Goal: Information Seeking & Learning: Learn about a topic

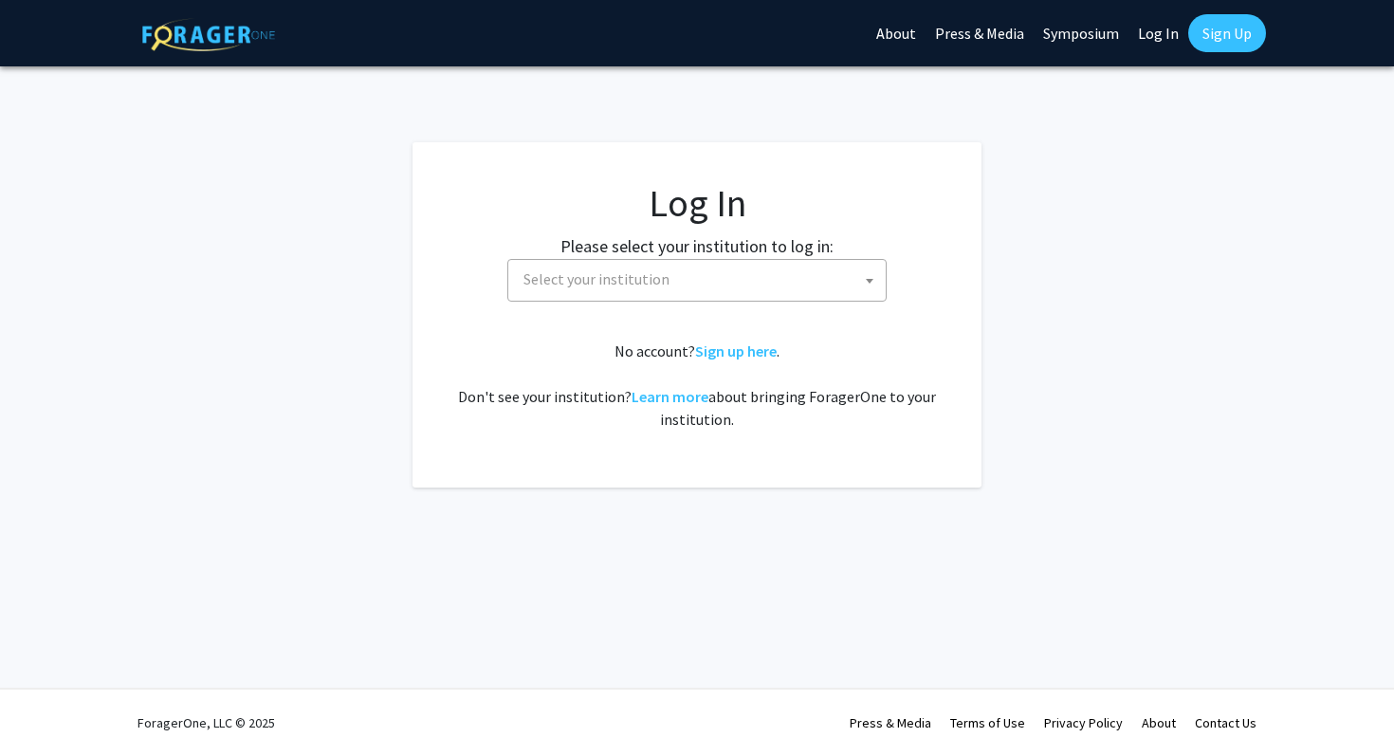
select select
click at [591, 284] on span "Select your institution" at bounding box center [596, 278] width 146 height 19
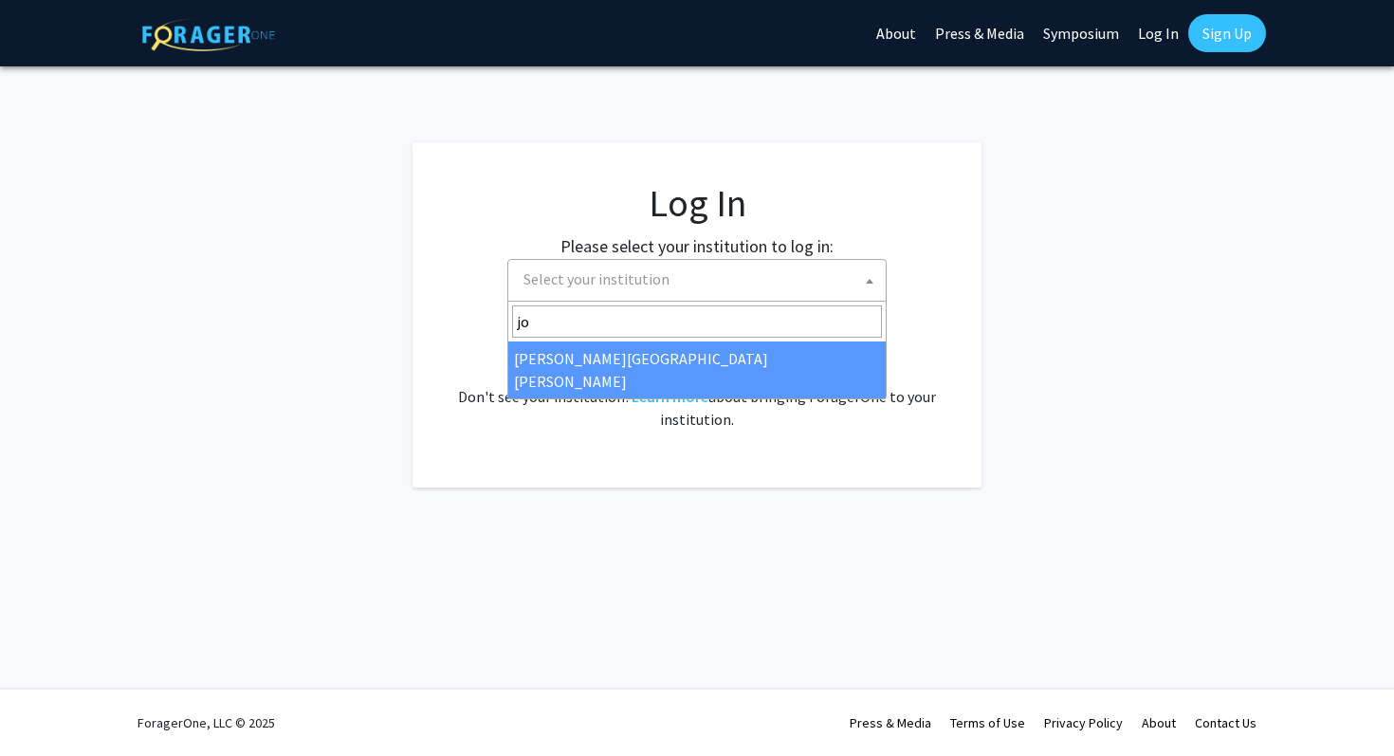
type input "jo"
select select "1"
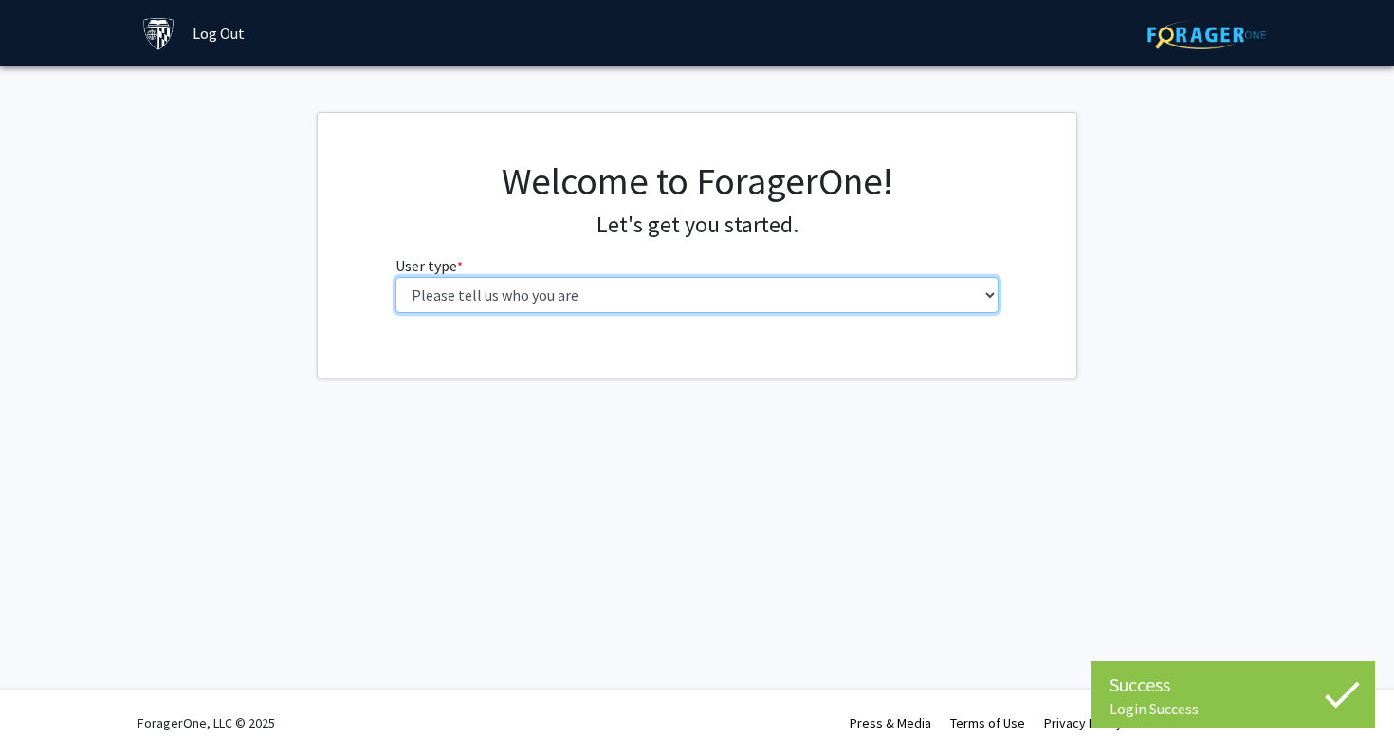
click at [788, 300] on select "Please tell us who you are Undergraduate Student Master's Student Doctoral Cand…" at bounding box center [697, 295] width 604 height 36
select select "3: doc"
click at [395, 277] on select "Please tell us who you are Undergraduate Student Master's Student Doctoral Cand…" at bounding box center [697, 295] width 604 height 36
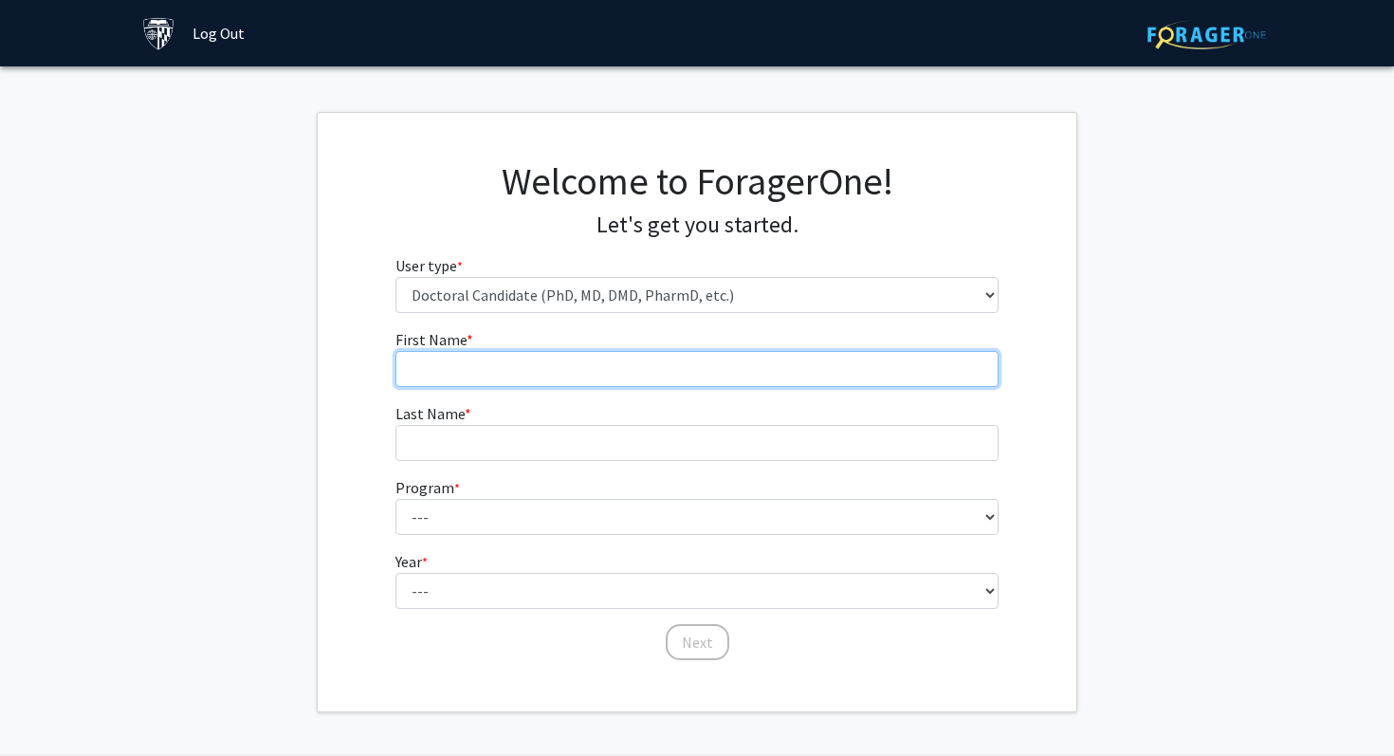
click at [797, 372] on input "First Name * required" at bounding box center [697, 369] width 604 height 36
type input "Olga"
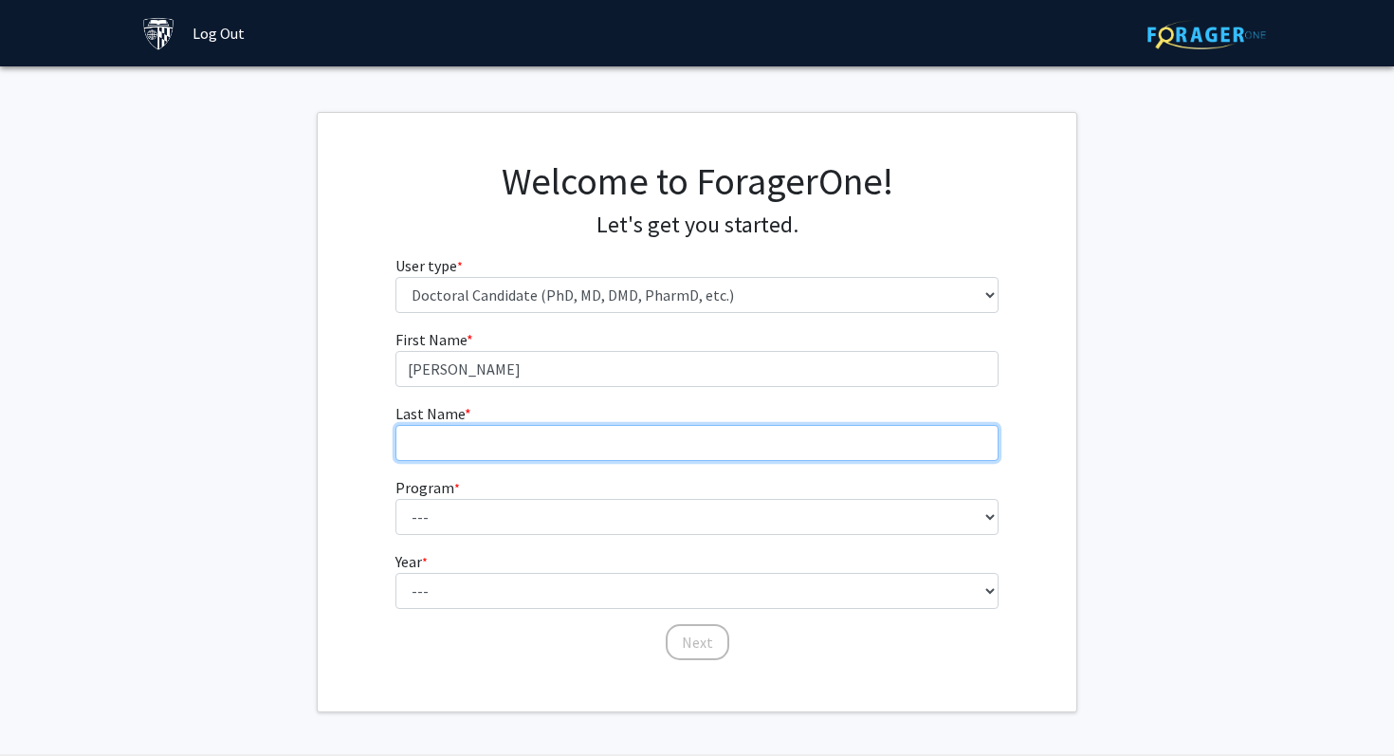
type input "Yuvchenko"
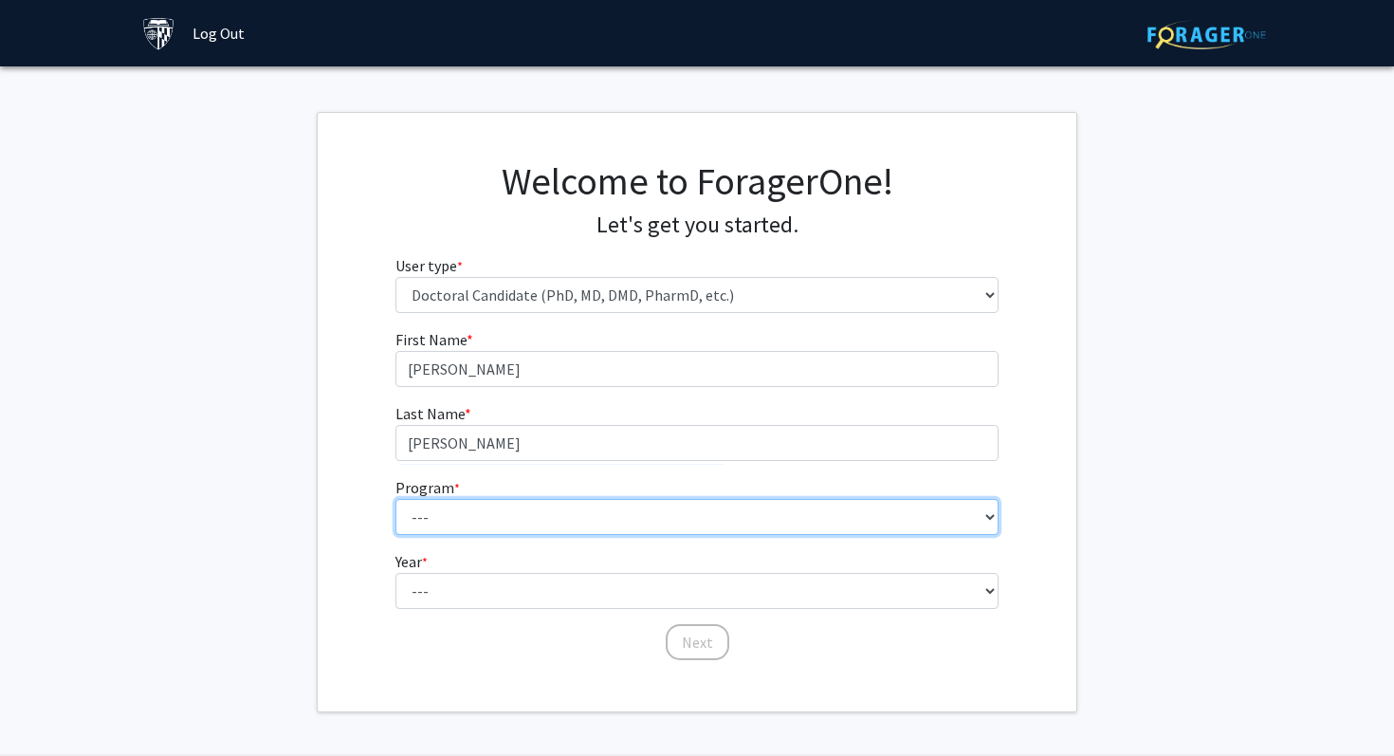
click at [595, 507] on select "--- Adult-Gerontological Acute Care Nurse Practitioner Adult-Gerontological Cri…" at bounding box center [697, 517] width 604 height 36
select select "22: 25"
click at [395, 499] on select "--- Adult-Gerontological Acute Care Nurse Practitioner Adult-Gerontological Cri…" at bounding box center [697, 517] width 604 height 36
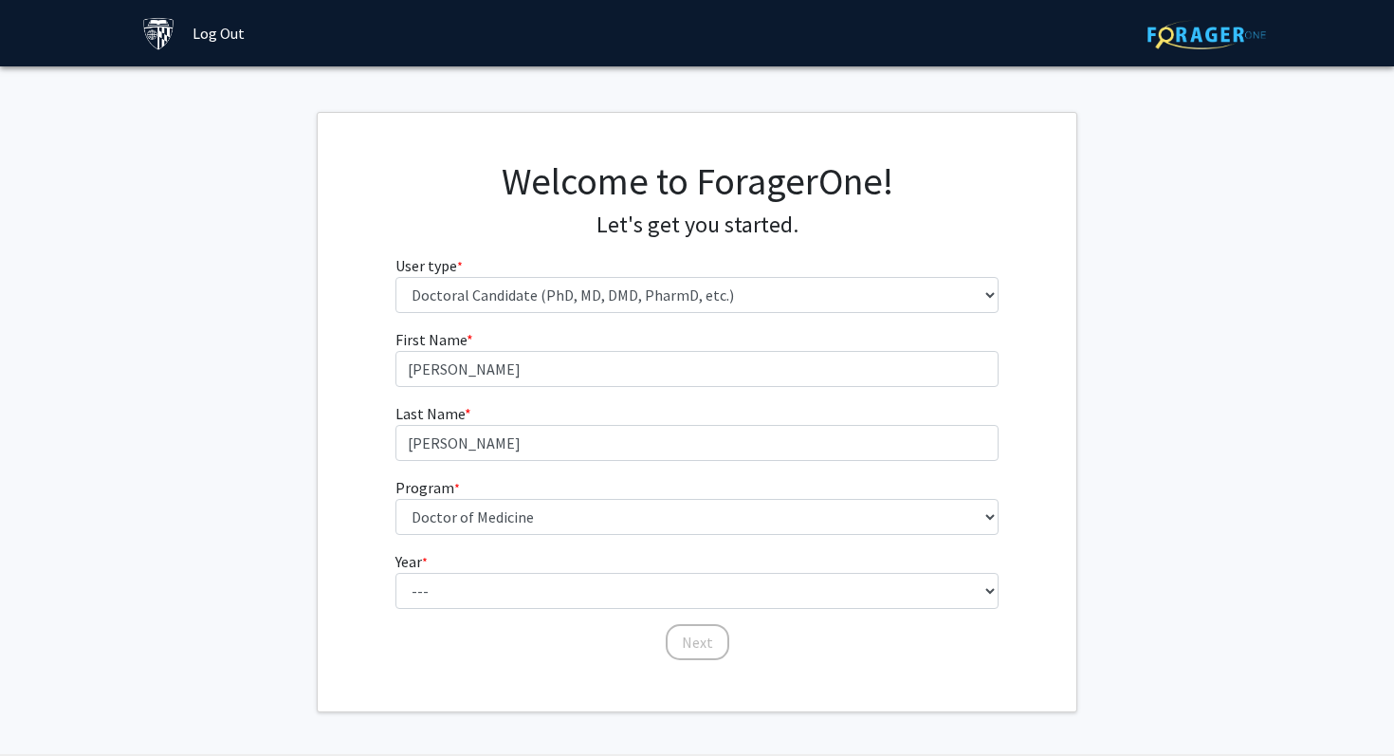
click at [570, 571] on fg-select "Year * required --- First Year Second Year Third Year Fourth Year Fifth Year Si…" at bounding box center [697, 579] width 604 height 59
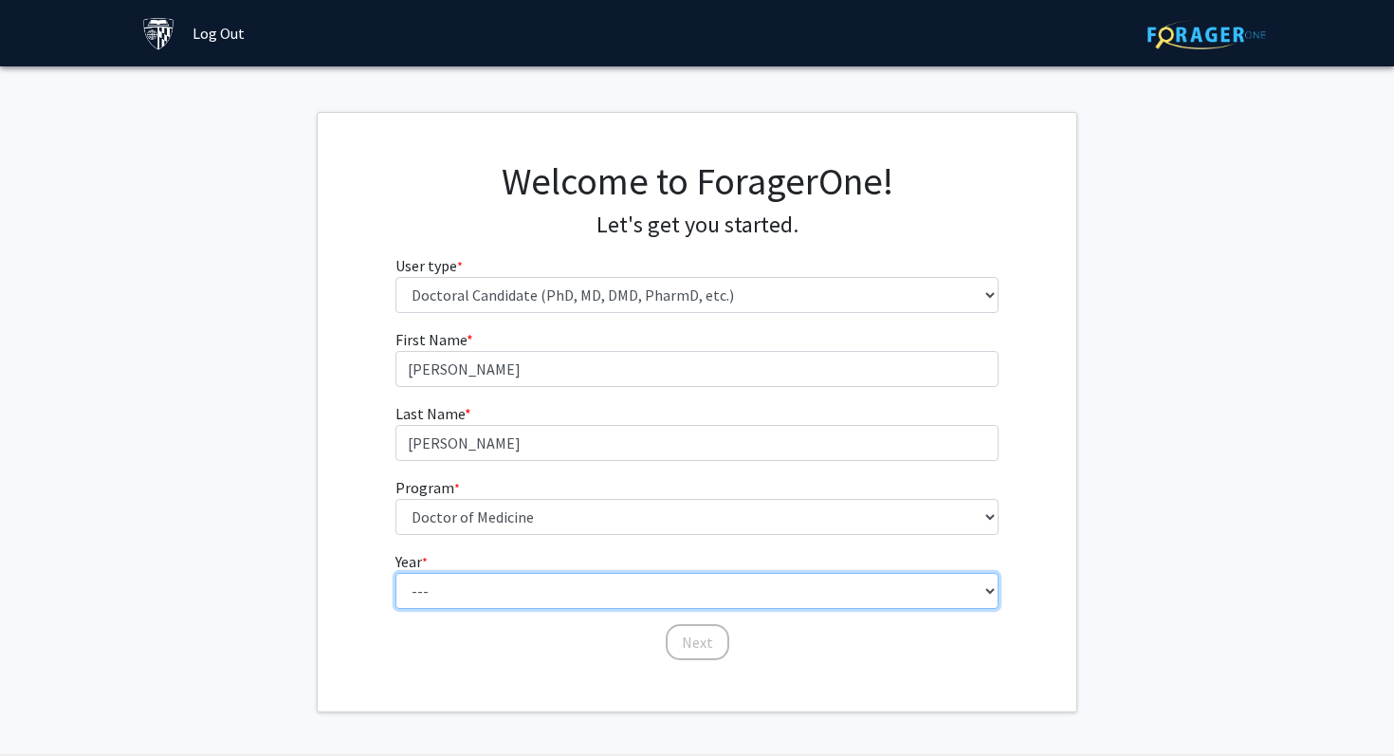
click at [557, 596] on select "--- First Year Second Year Third Year Fourth Year Fifth Year Sixth Year Seventh…" at bounding box center [697, 591] width 604 height 36
select select "1: first_year"
click at [395, 573] on select "--- First Year Second Year Third Year Fourth Year Fifth Year Sixth Year Seventh…" at bounding box center [697, 591] width 604 height 36
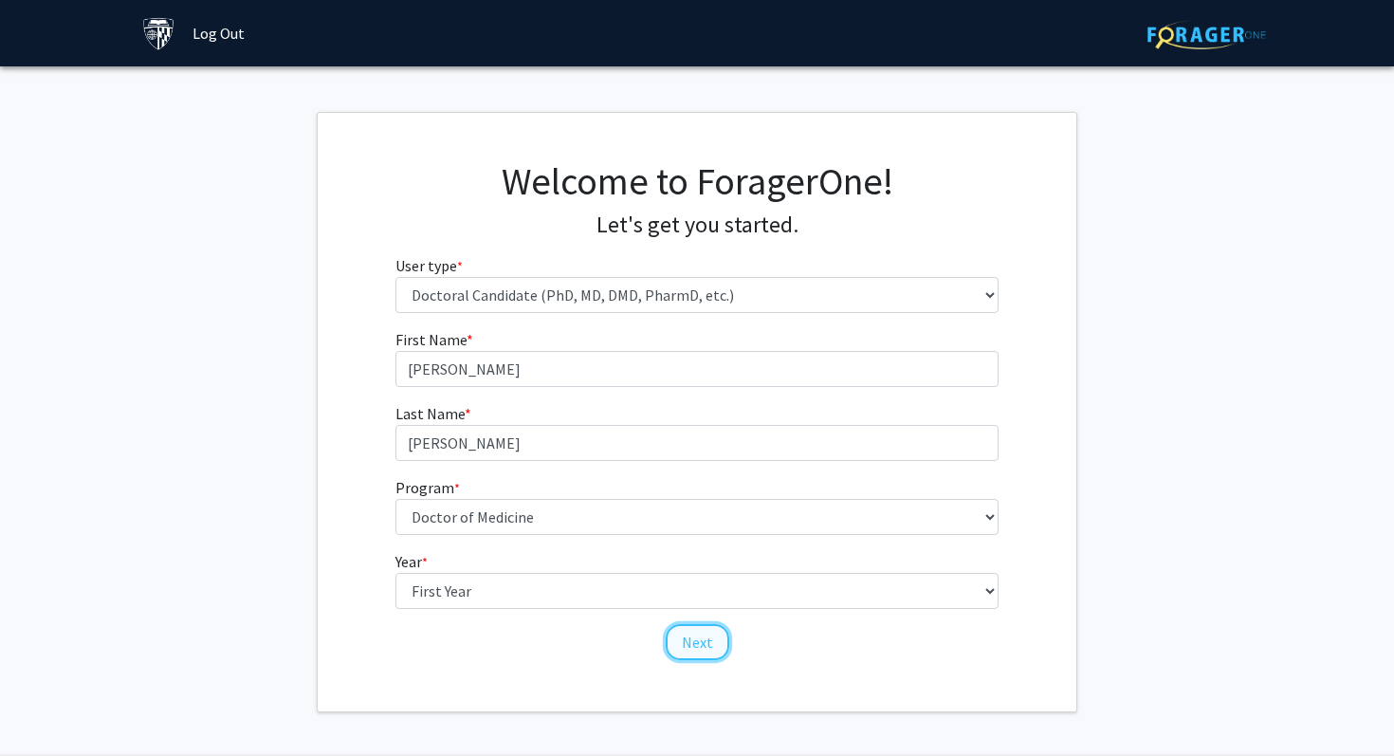
click at [699, 647] on button "Next" at bounding box center [698, 642] width 64 height 36
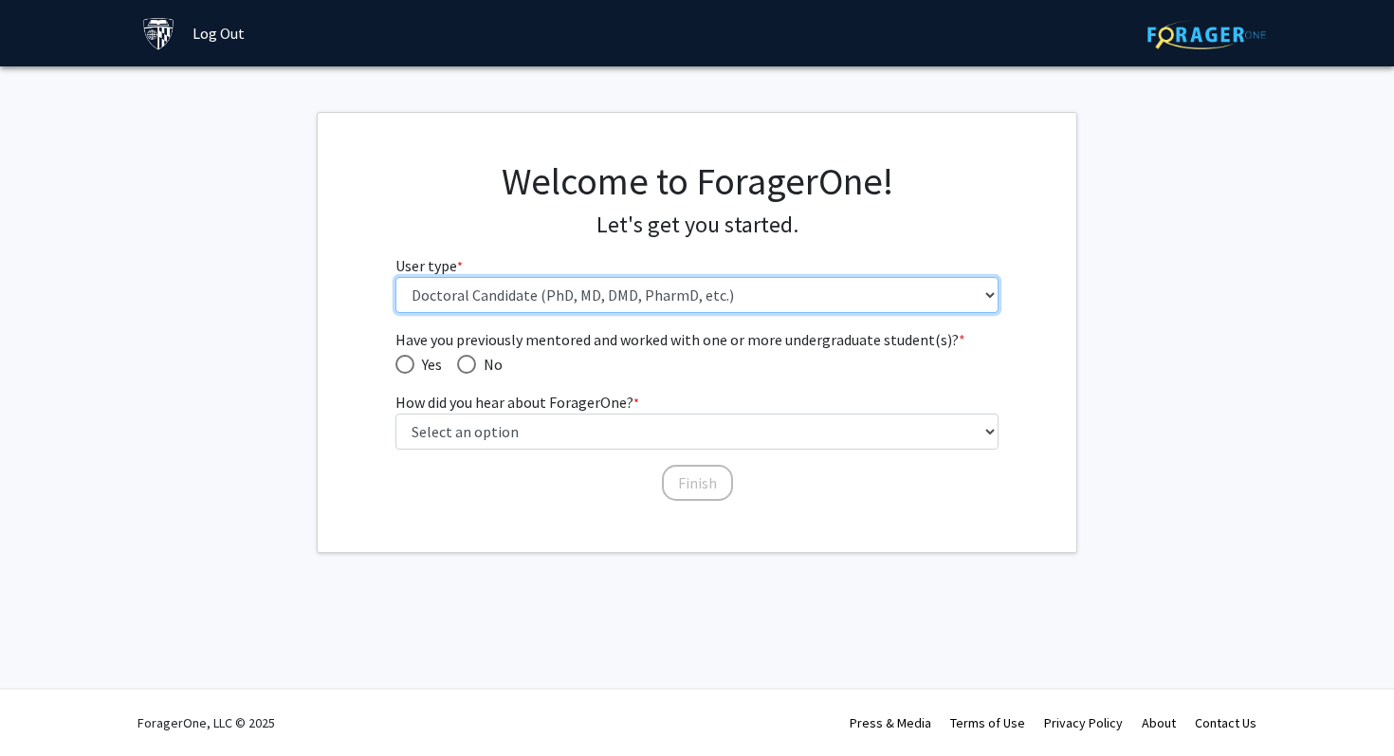
click at [687, 298] on select "Please tell us who you are Undergraduate Student Master's Student Doctoral Cand…" at bounding box center [697, 295] width 604 height 36
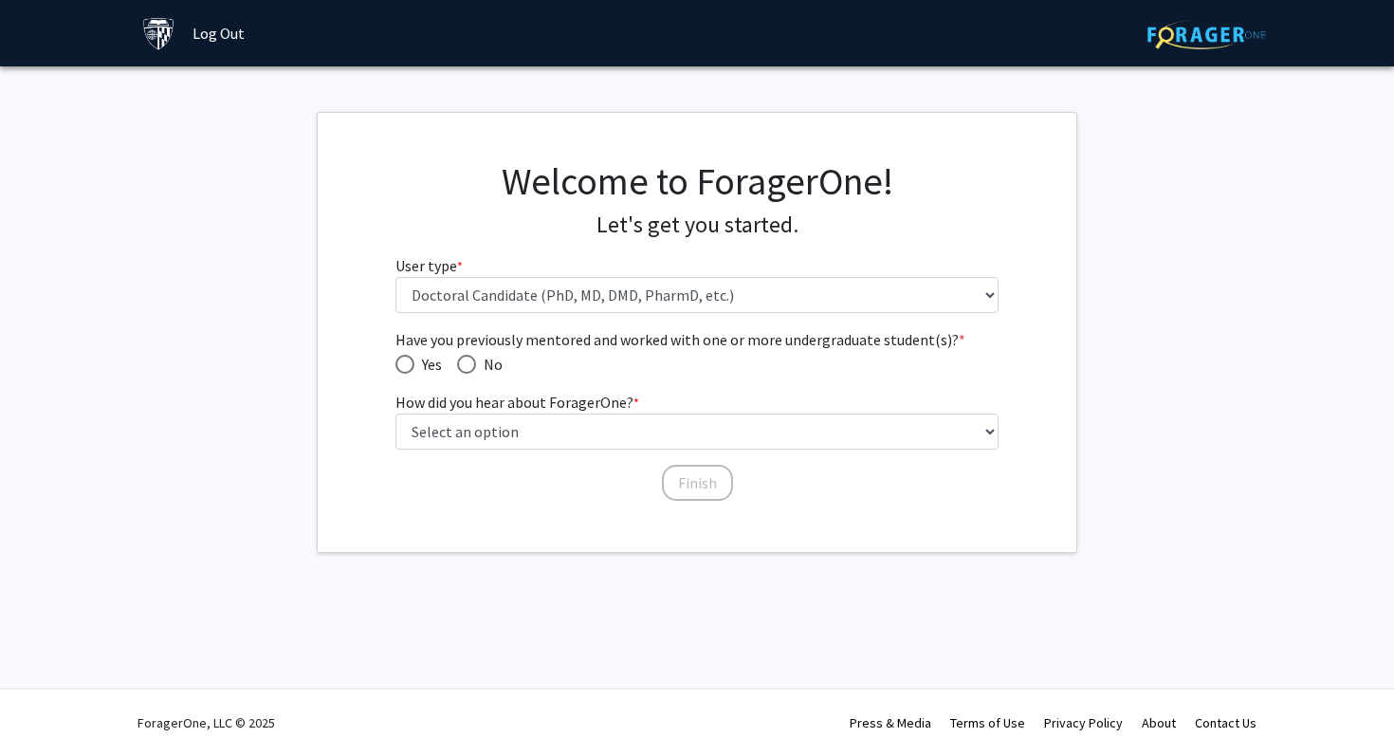
click at [471, 358] on span "Have you previously mentored and worked with one or more undergraduate student(…" at bounding box center [466, 364] width 19 height 19
click at [471, 358] on input "No" at bounding box center [466, 364] width 19 height 19
radio input "true"
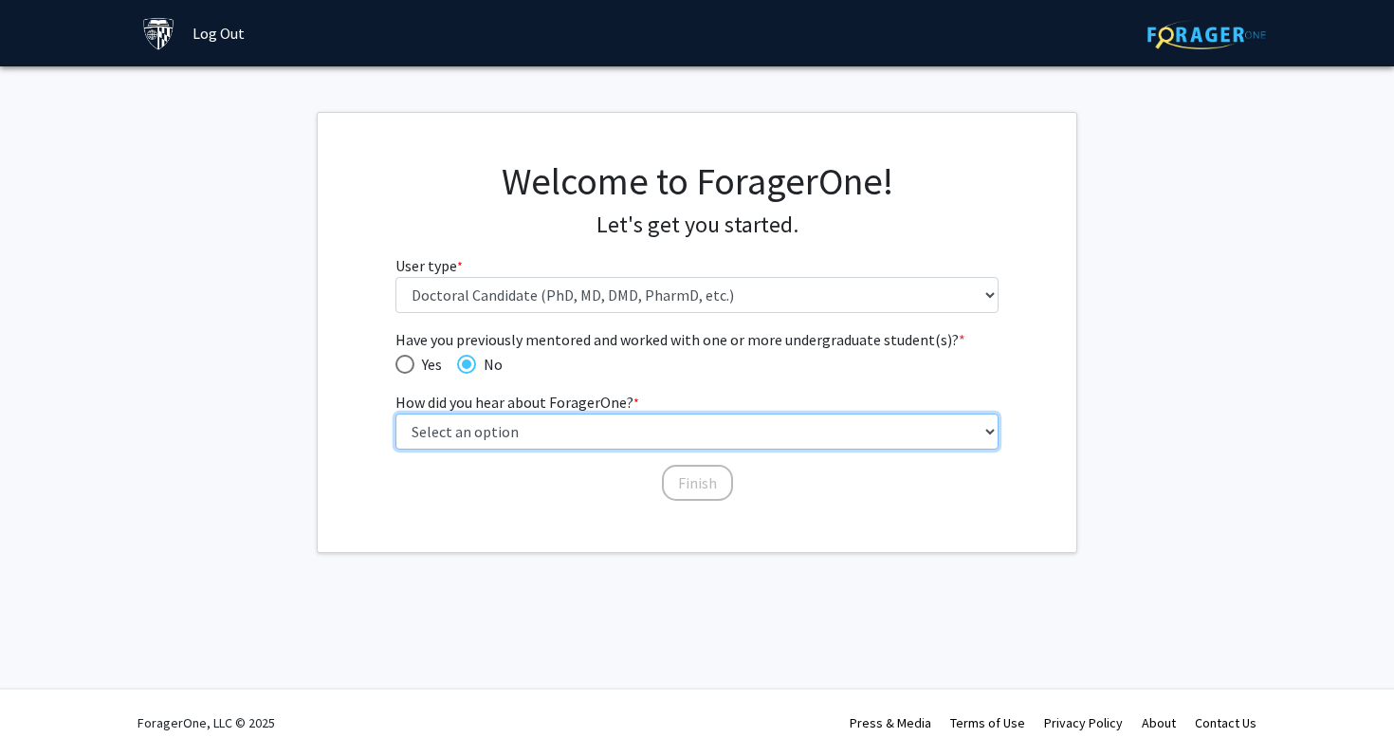
click at [493, 416] on select "Select an option Peer/student recommendation Faculty/staff recommendation Unive…" at bounding box center [697, 431] width 604 height 36
select select "2: faculty_recommendation"
click at [395, 413] on select "Select an option Peer/student recommendation Faculty/staff recommendation Unive…" at bounding box center [697, 431] width 604 height 36
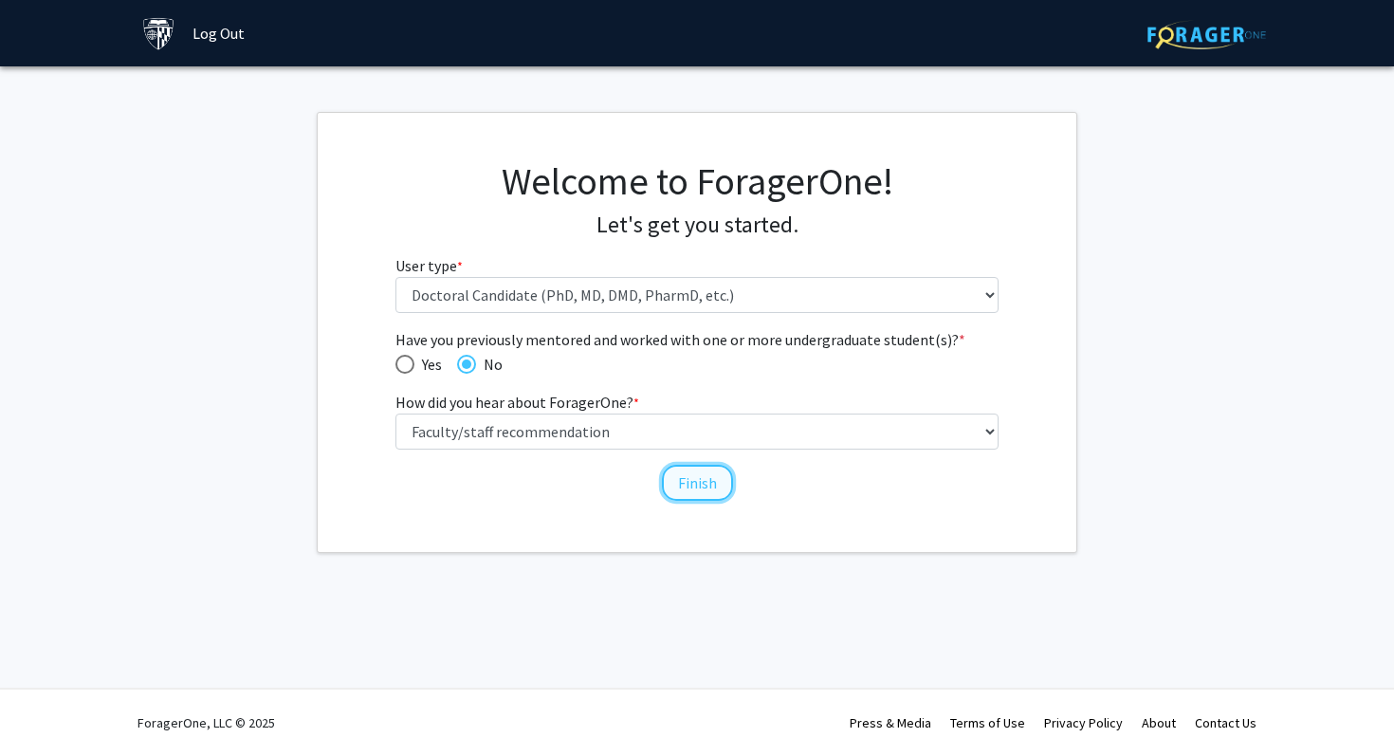
click at [719, 482] on button "Finish" at bounding box center [697, 483] width 71 height 36
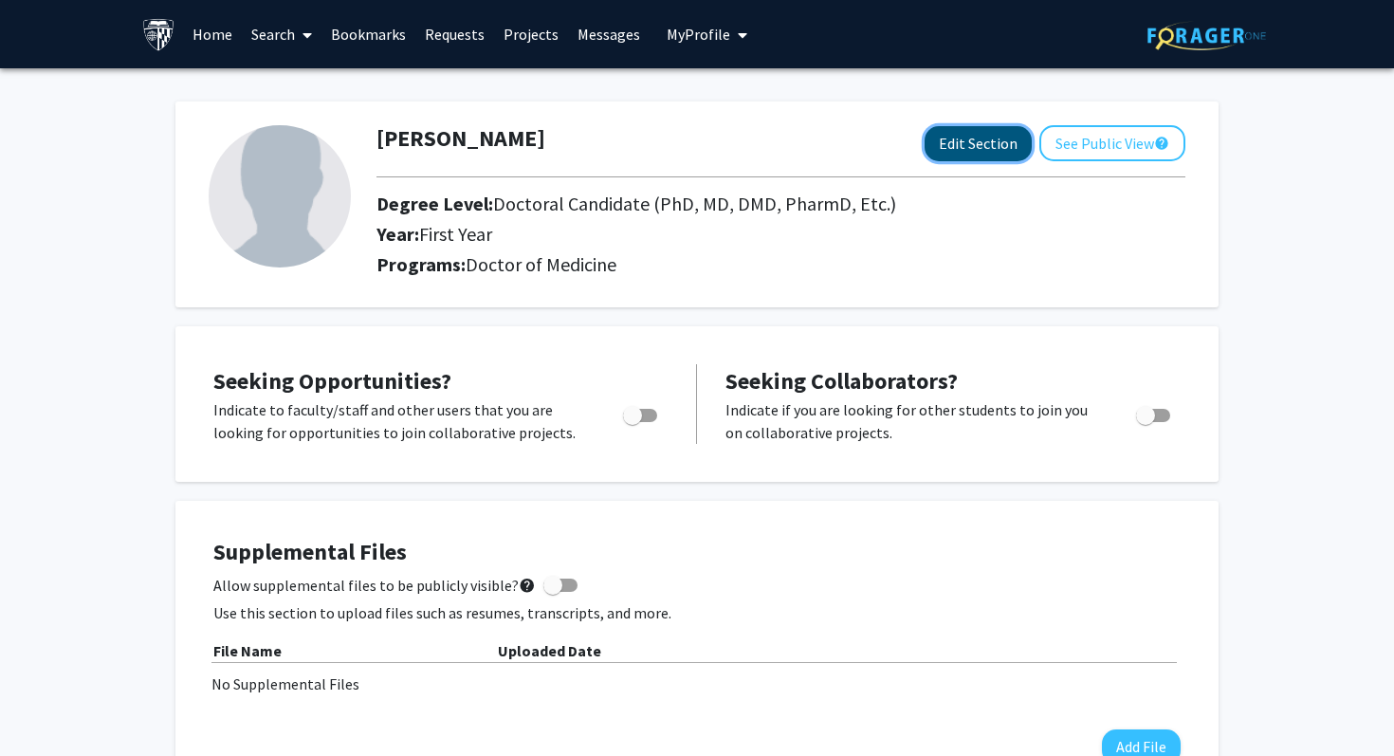
click at [977, 151] on button "Edit Section" at bounding box center [978, 143] width 107 height 35
select select "first_year"
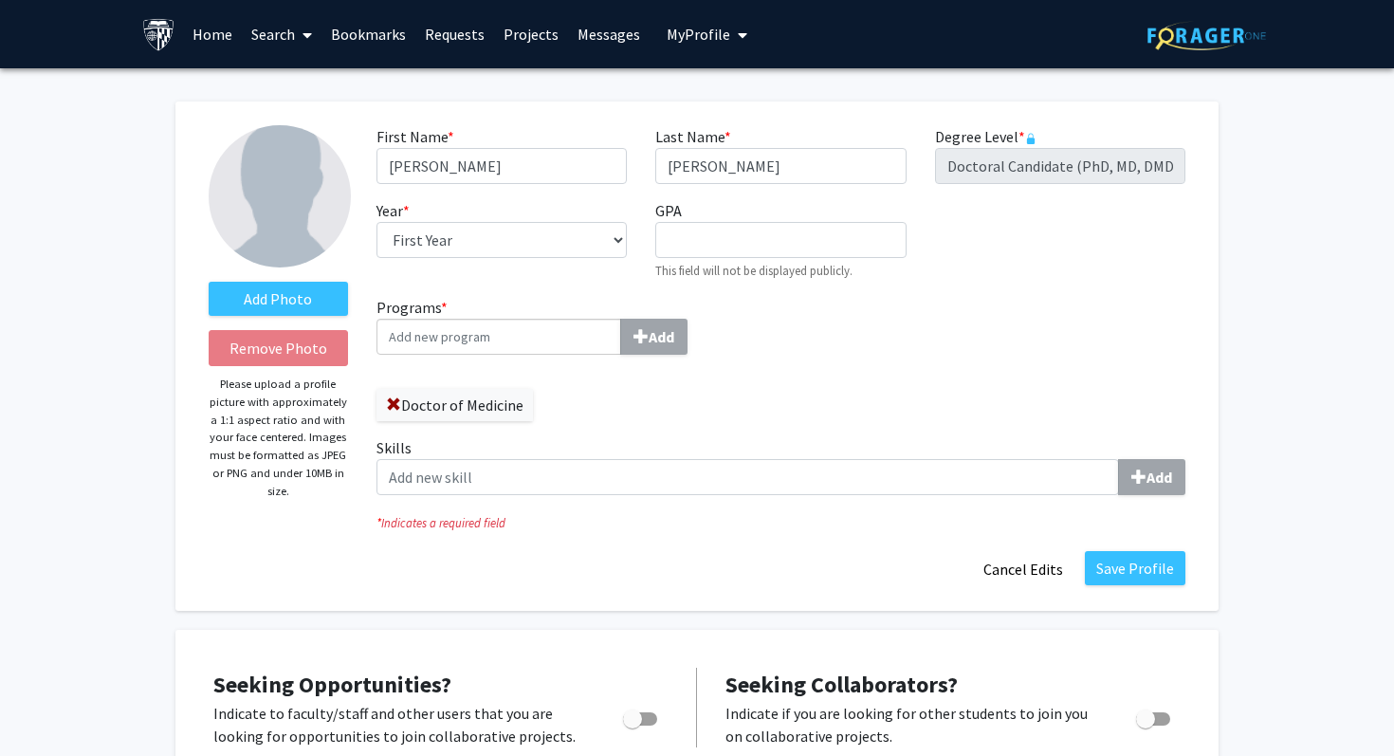
click at [708, 29] on span "My Profile" at bounding box center [699, 34] width 64 height 19
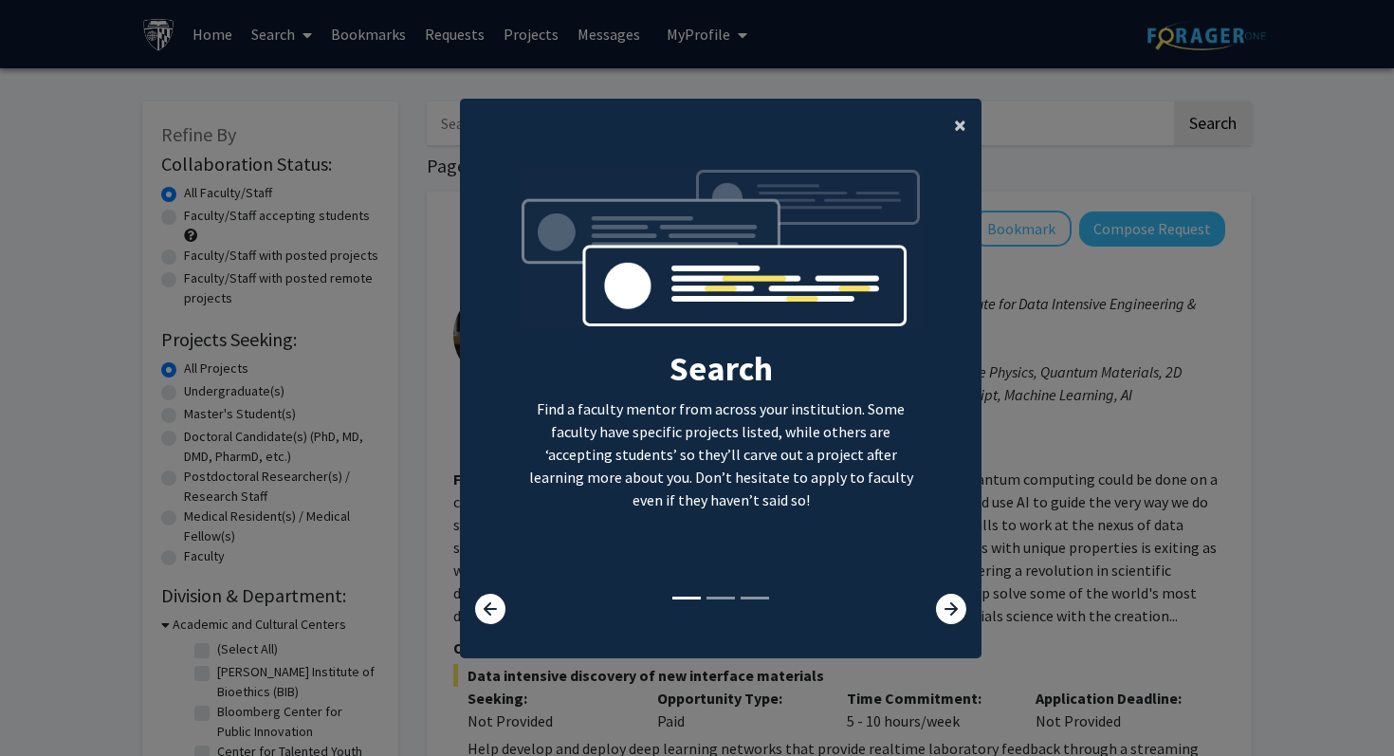
click at [951, 121] on button "×" at bounding box center [960, 125] width 43 height 53
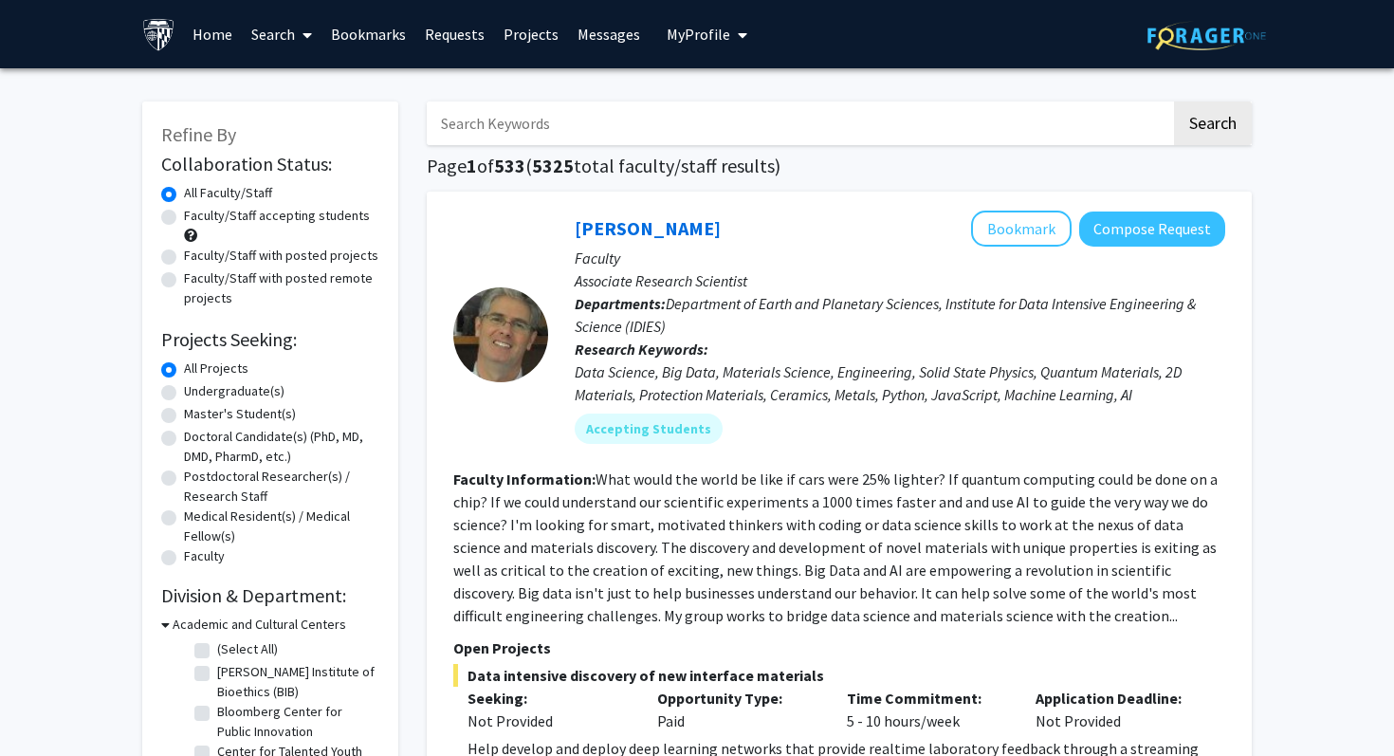
click at [976, 118] on input "Search Keywords" at bounding box center [799, 123] width 744 height 44
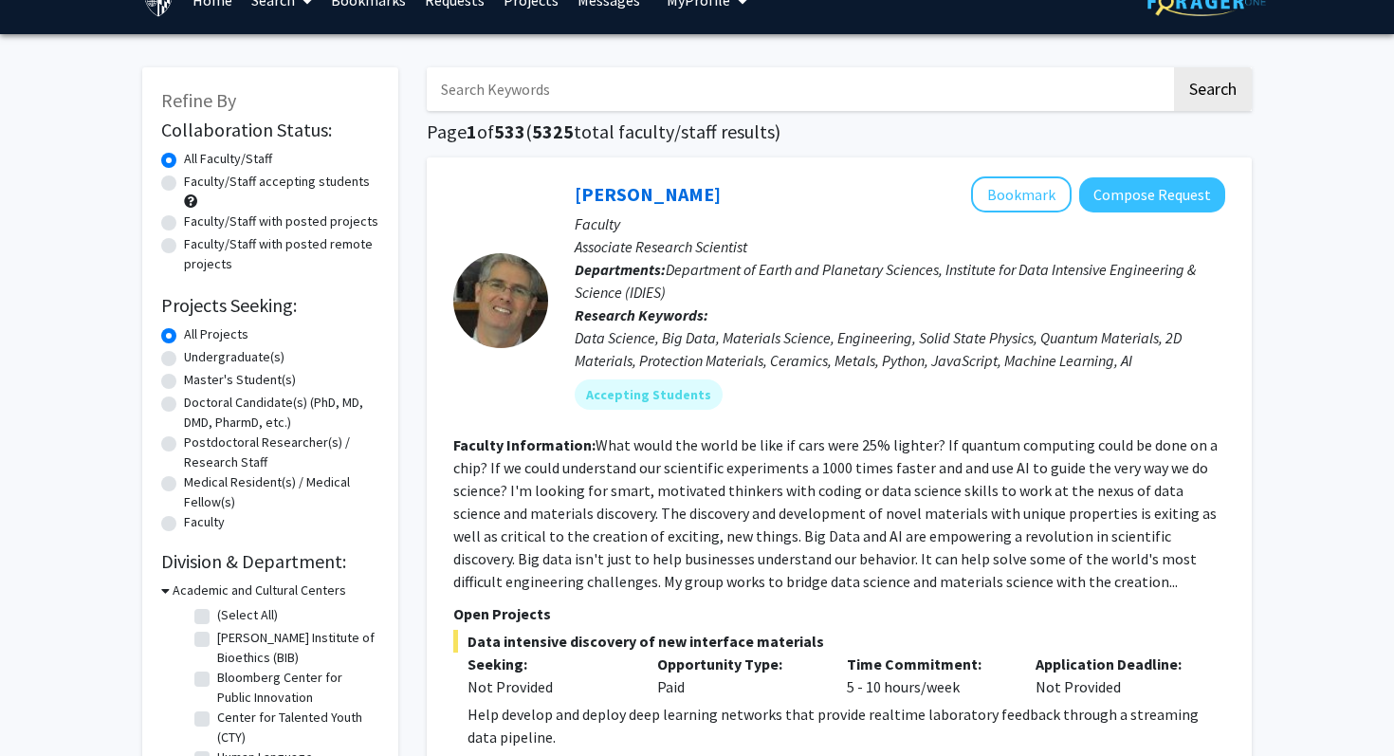
scroll to position [39, 0]
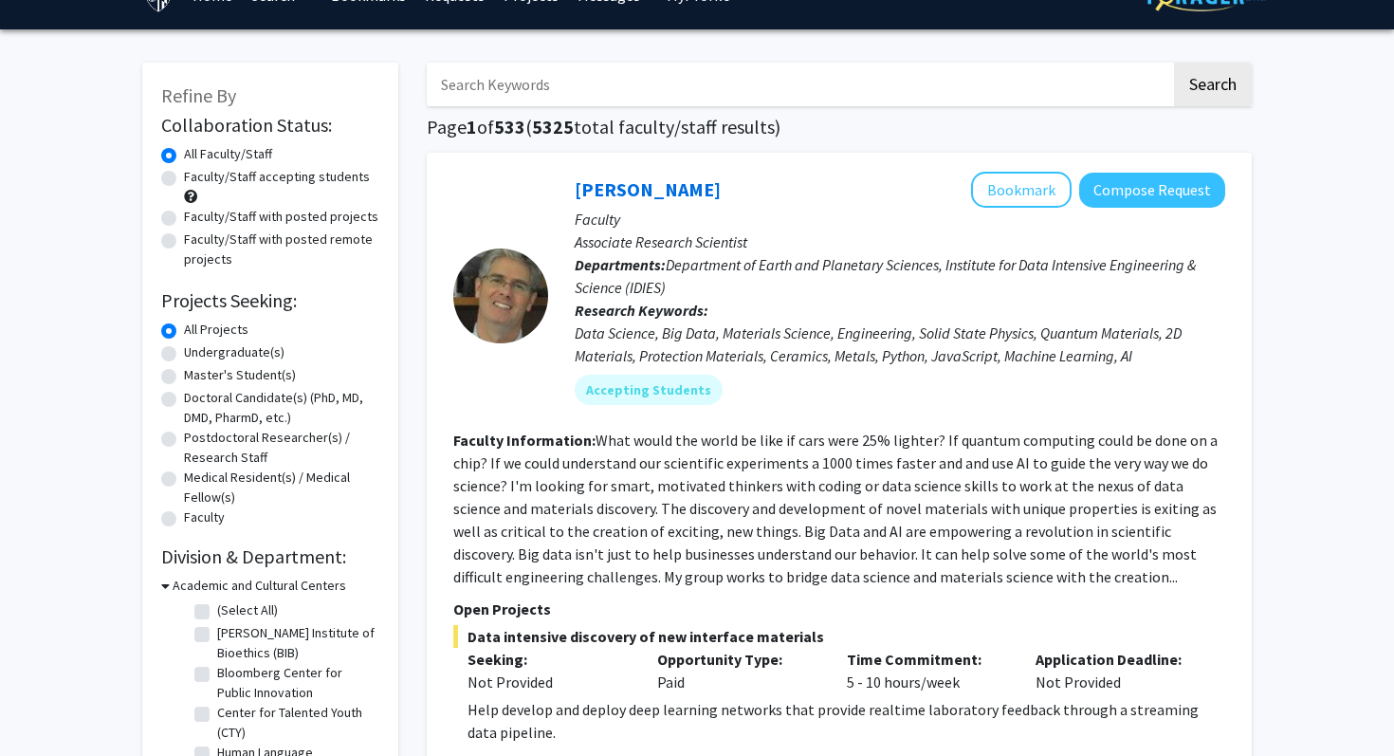
click at [184, 399] on label "Doctoral Candidate(s) (PhD, MD, DMD, PharmD, etc.)" at bounding box center [281, 408] width 195 height 40
click at [184, 399] on input "Doctoral Candidate(s) (PhD, MD, DMD, PharmD, etc.)" at bounding box center [190, 394] width 12 height 12
radio input "true"
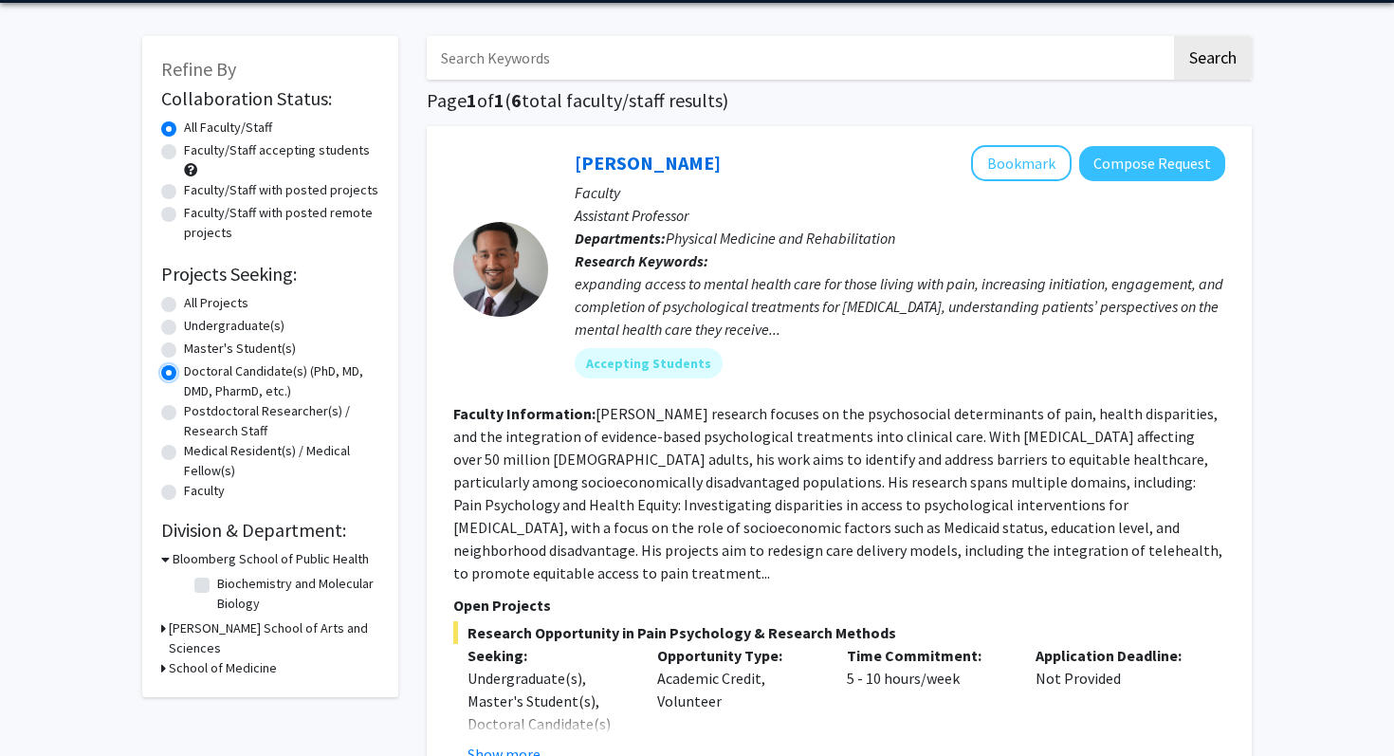
scroll to position [68, 0]
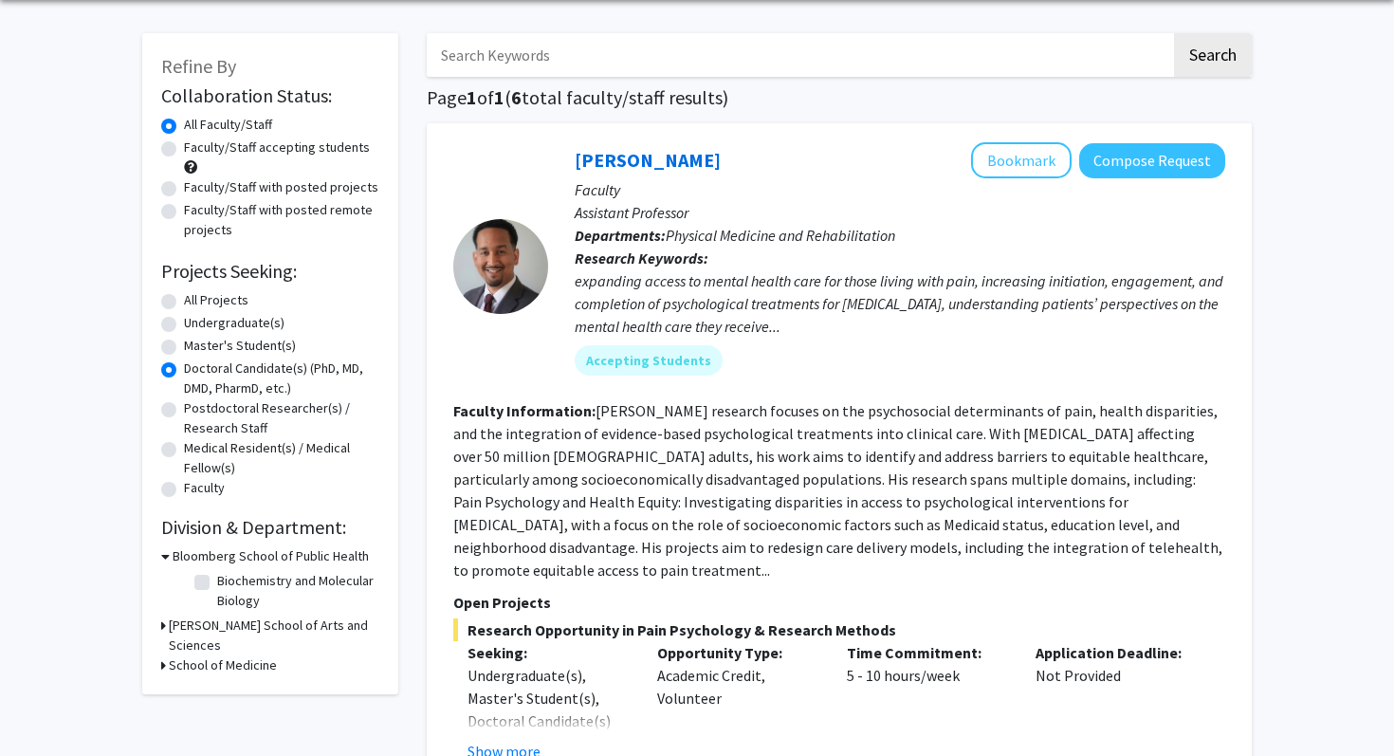
click at [539, 48] on input "Search Keywords" at bounding box center [799, 55] width 744 height 44
type input "psychiatry"
click at [1174, 33] on button "Search" at bounding box center [1213, 55] width 78 height 44
radio input "true"
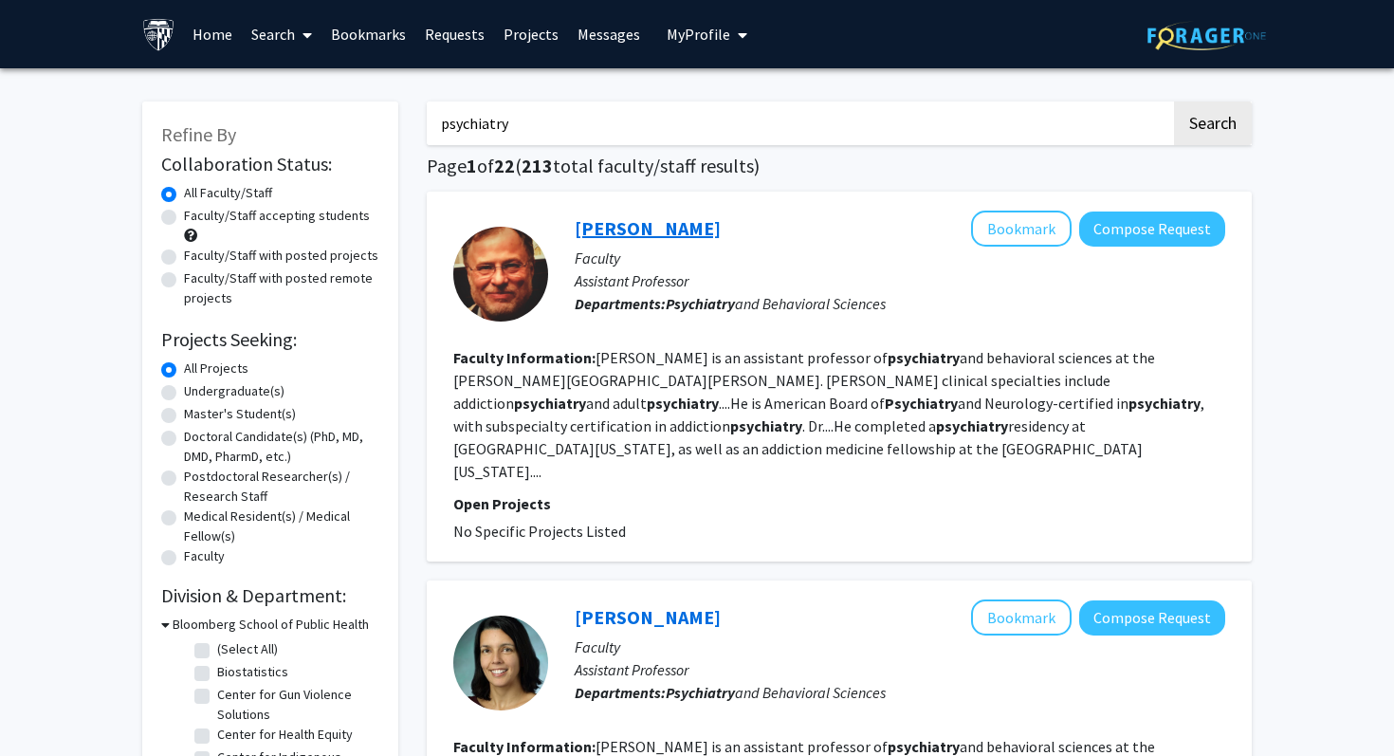
click at [640, 223] on link "Marcelo Batkis" at bounding box center [648, 228] width 146 height 24
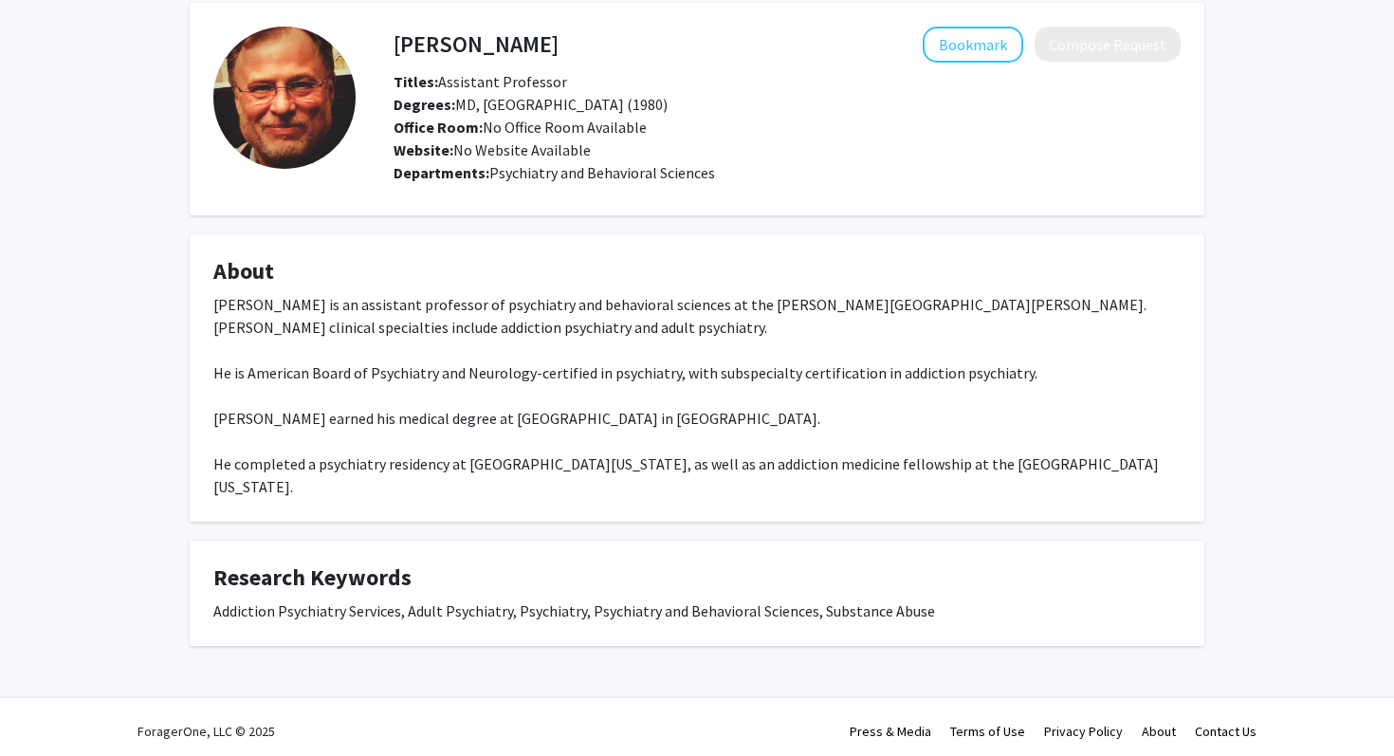
scroll to position [87, 0]
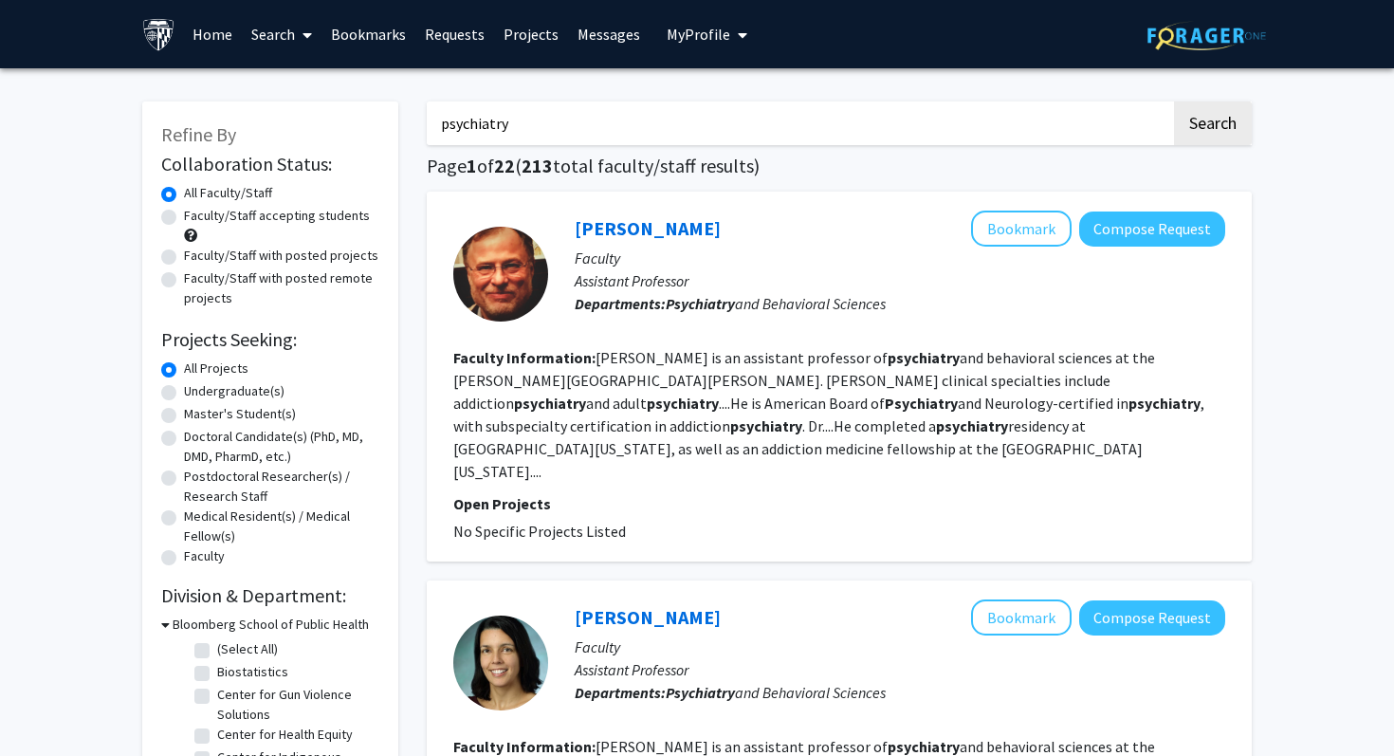
click at [766, 130] on input "psychiatry" at bounding box center [799, 123] width 744 height 44
type input "psychiatry derm"
click at [1174, 101] on button "Search" at bounding box center [1213, 123] width 78 height 44
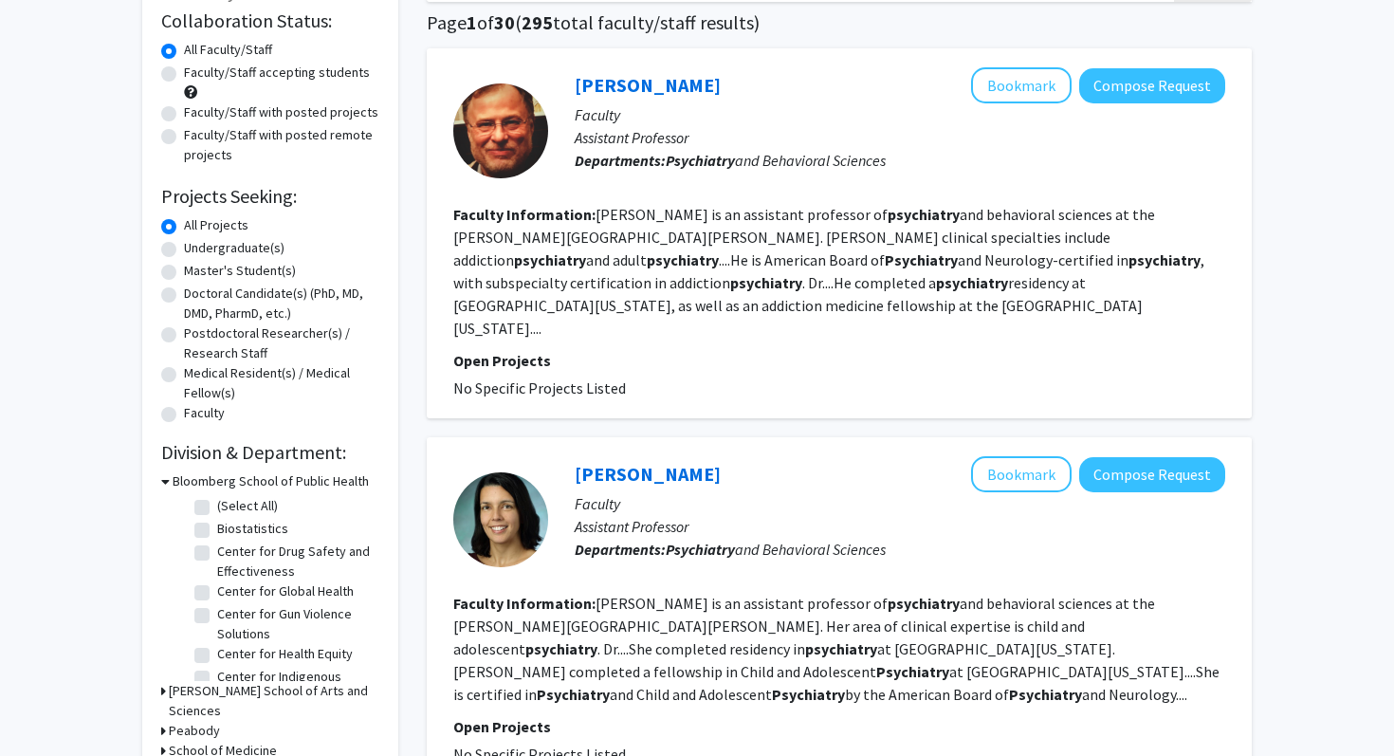
scroll to position [253, 0]
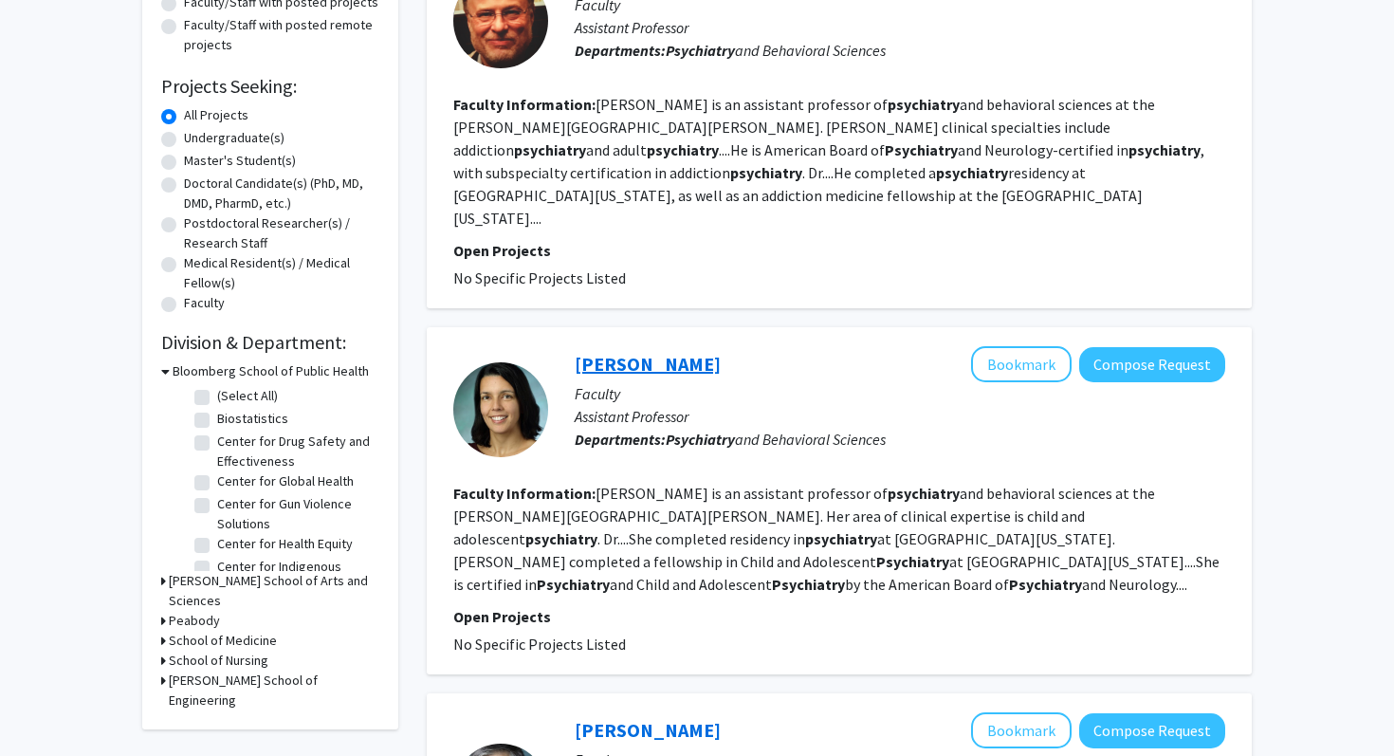
click at [633, 352] on link "Carol Vidal" at bounding box center [648, 364] width 146 height 24
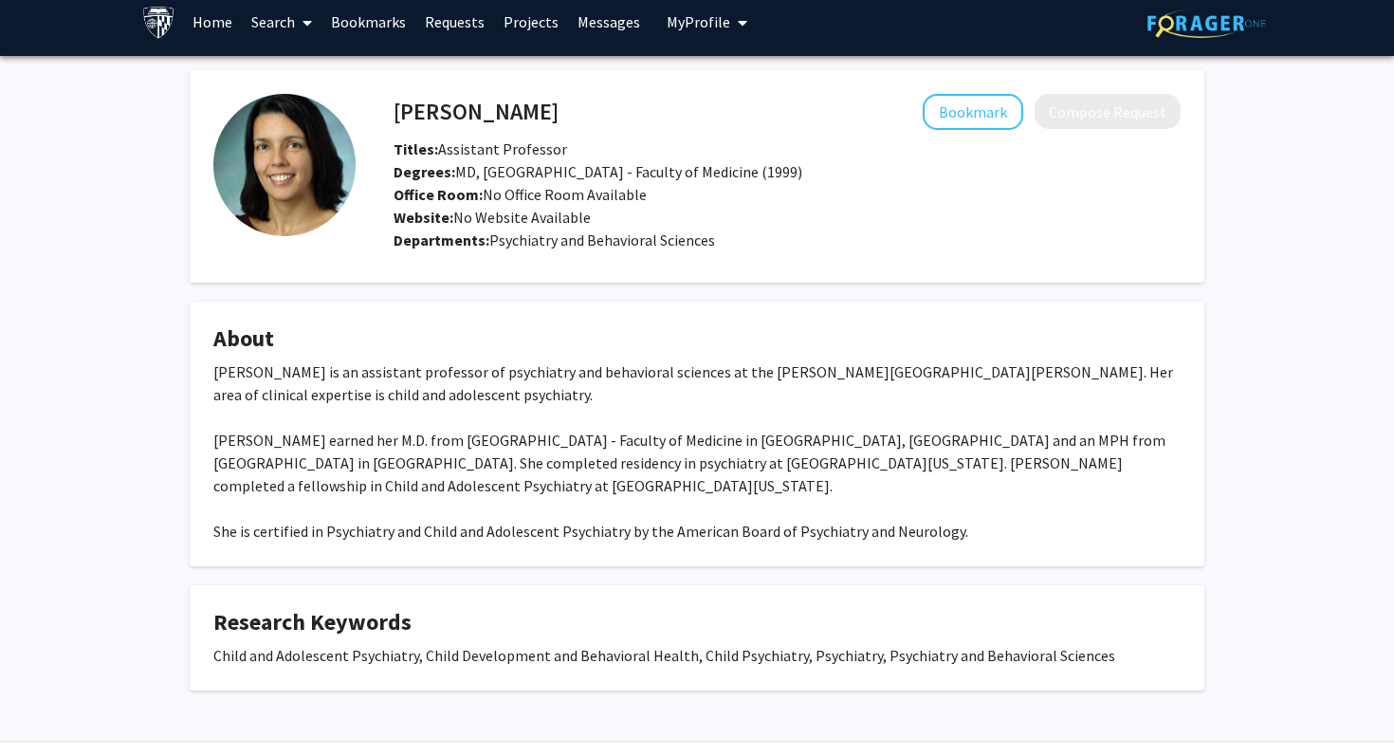
scroll to position [20, 0]
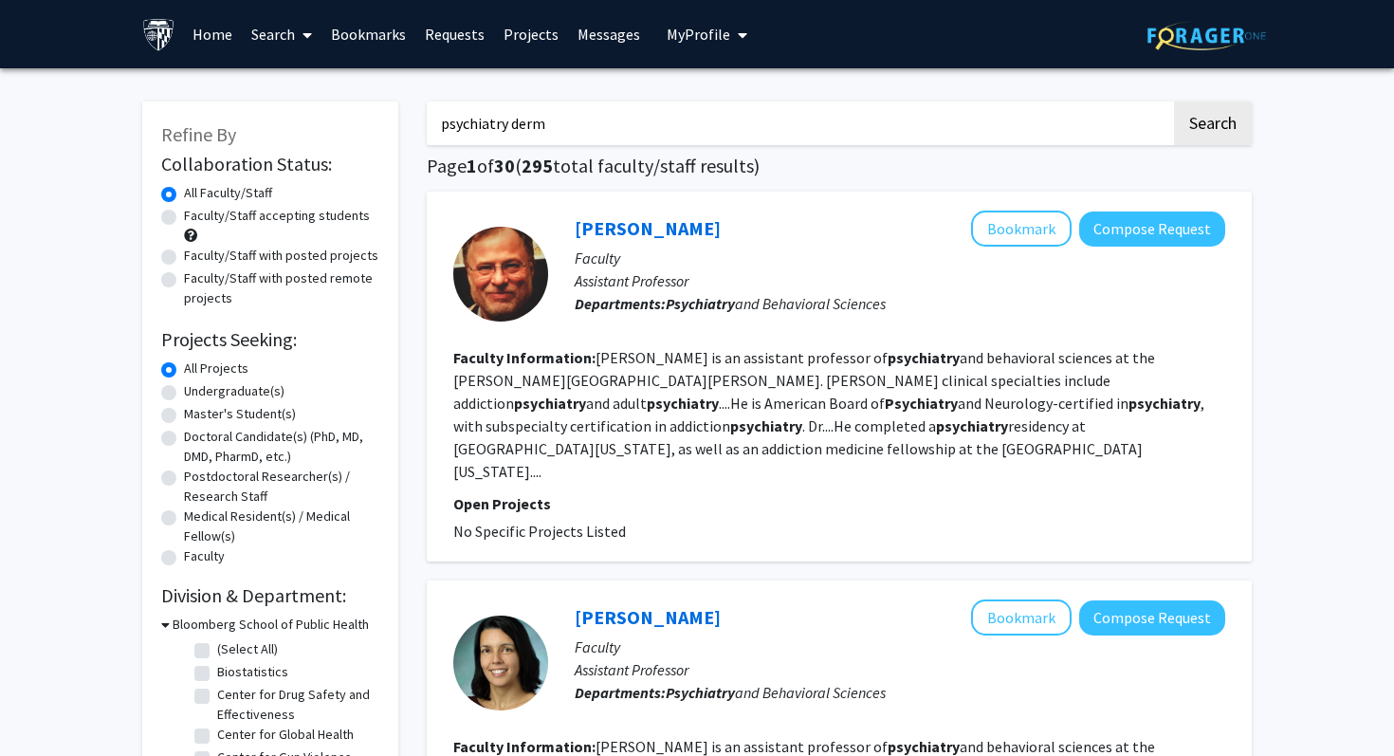
click at [593, 133] on input "psychiatry derm" at bounding box center [799, 123] width 744 height 44
type input "psychiatry dermatology"
click at [1174, 101] on button "Search" at bounding box center [1213, 123] width 78 height 44
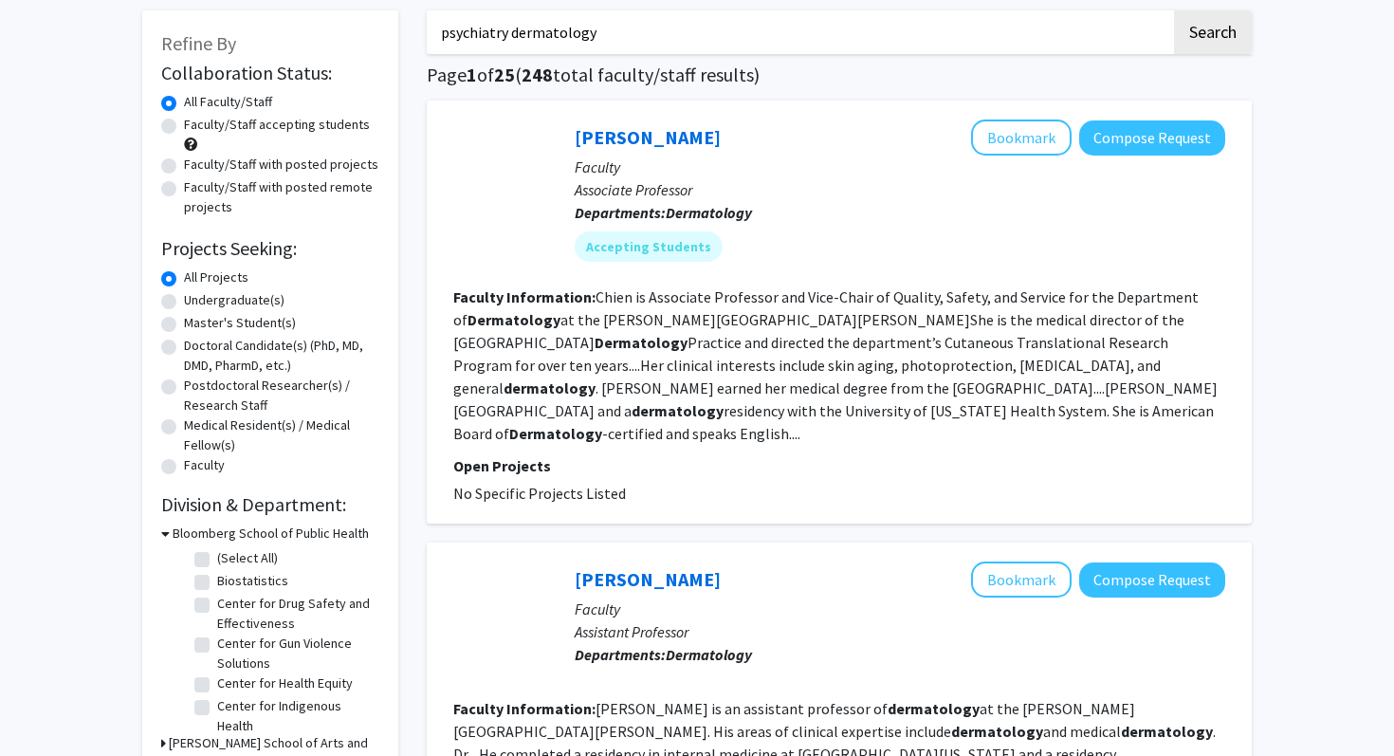
scroll to position [87, 0]
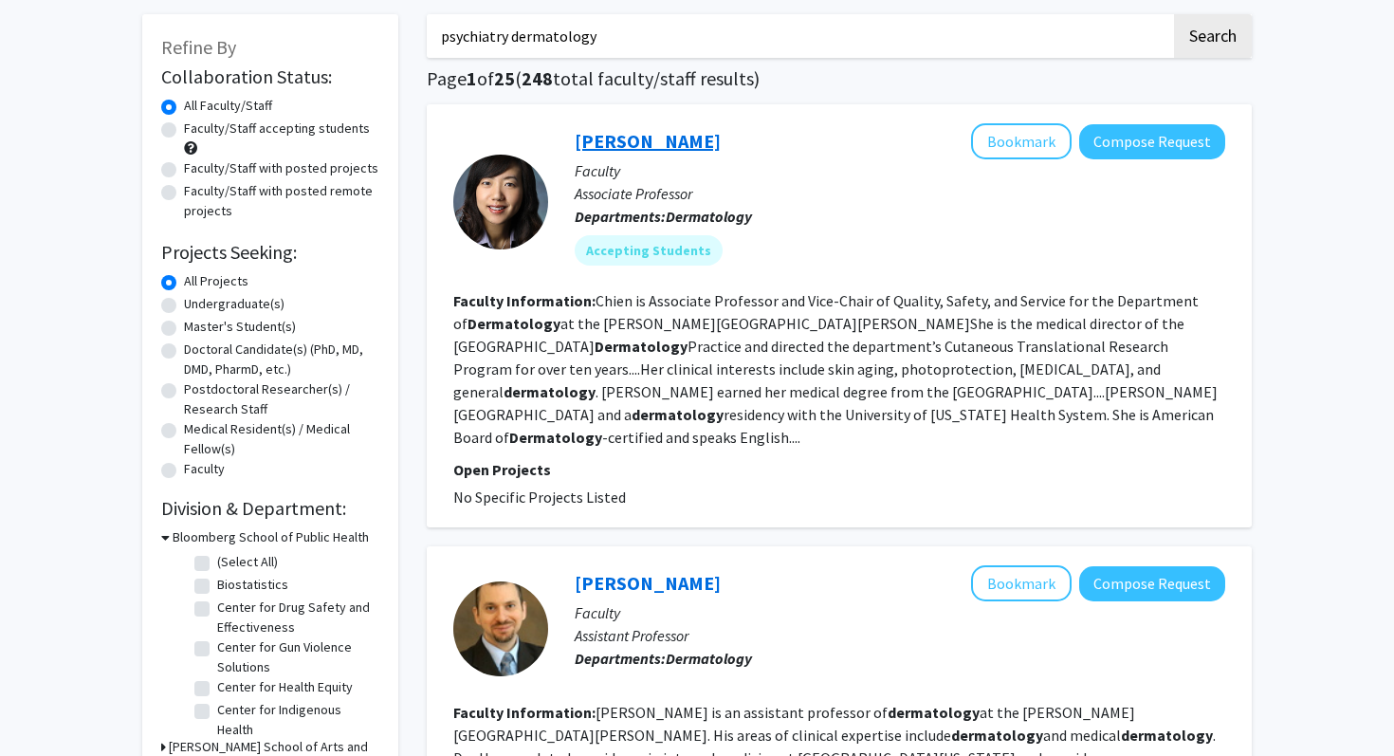
click at [628, 139] on link "Anna Chien" at bounding box center [648, 141] width 146 height 24
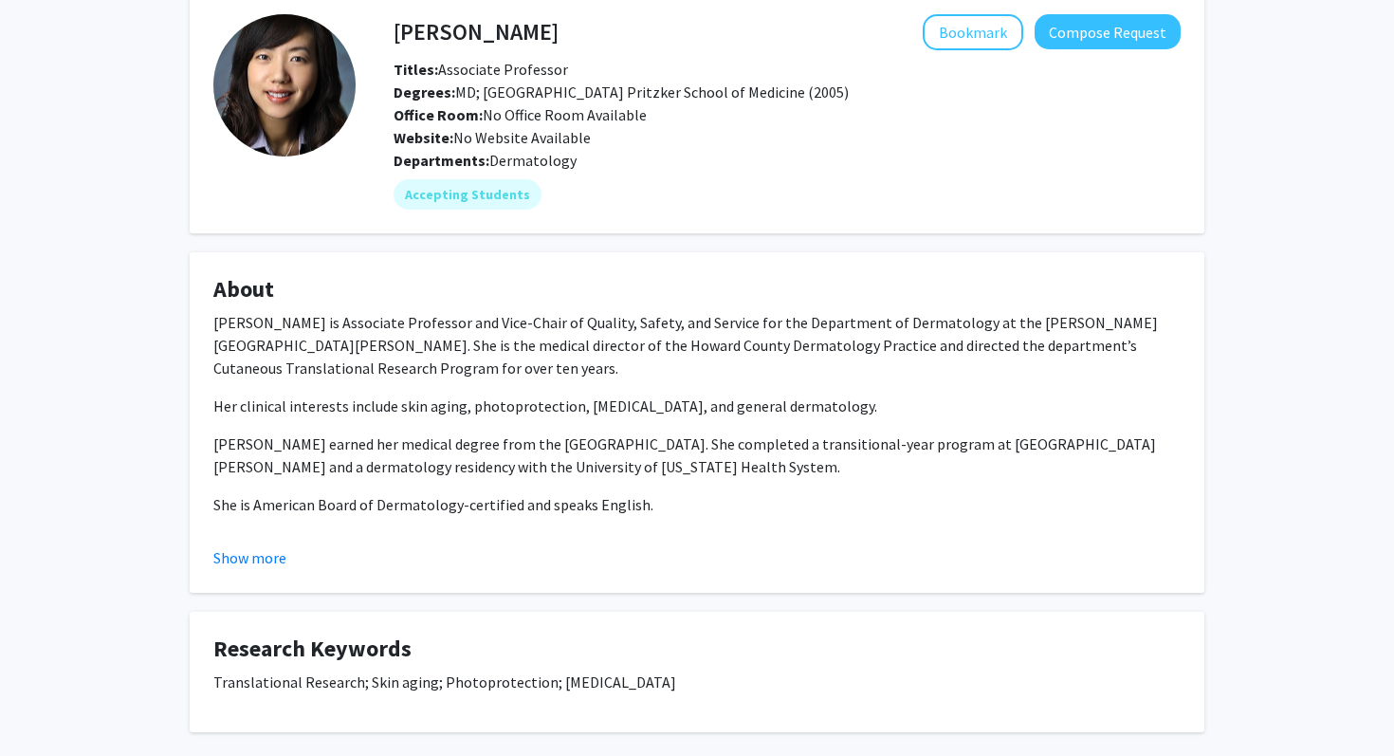
scroll to position [186, 0]
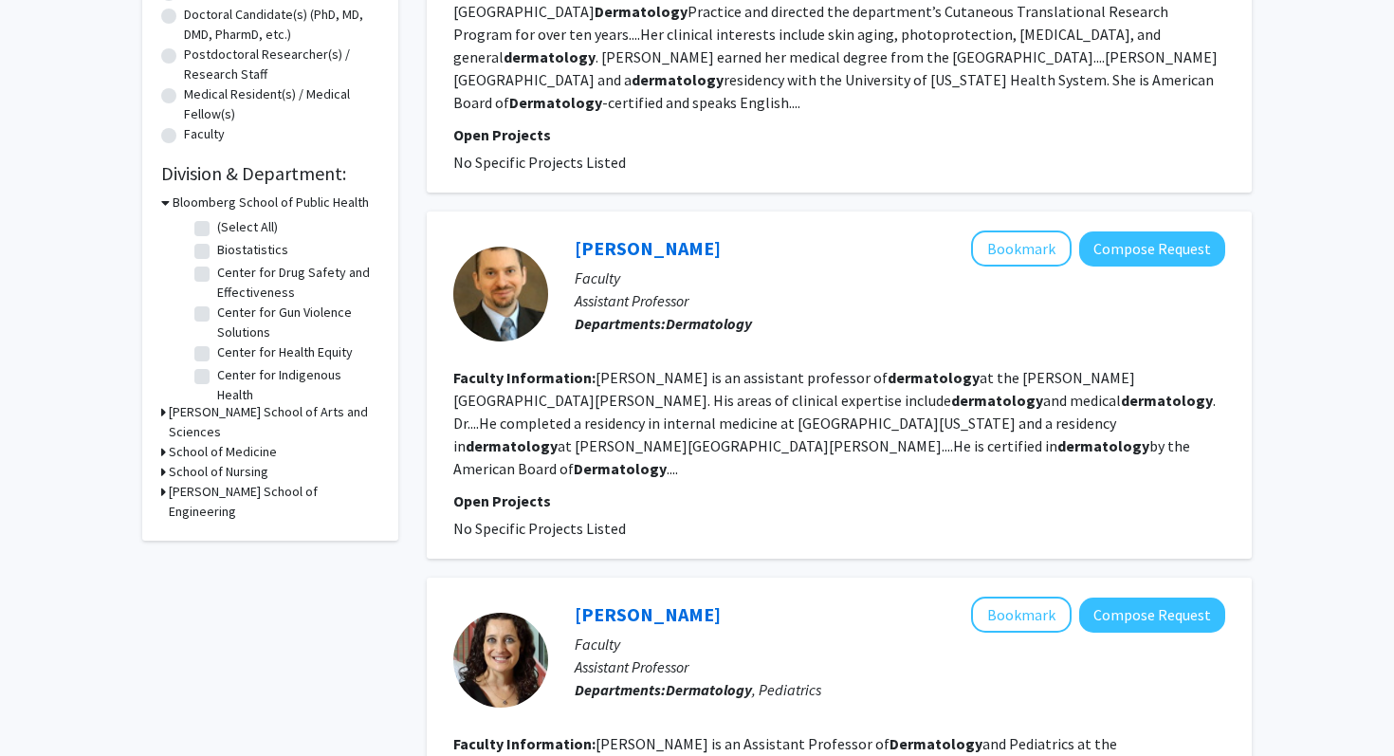
scroll to position [501, 0]
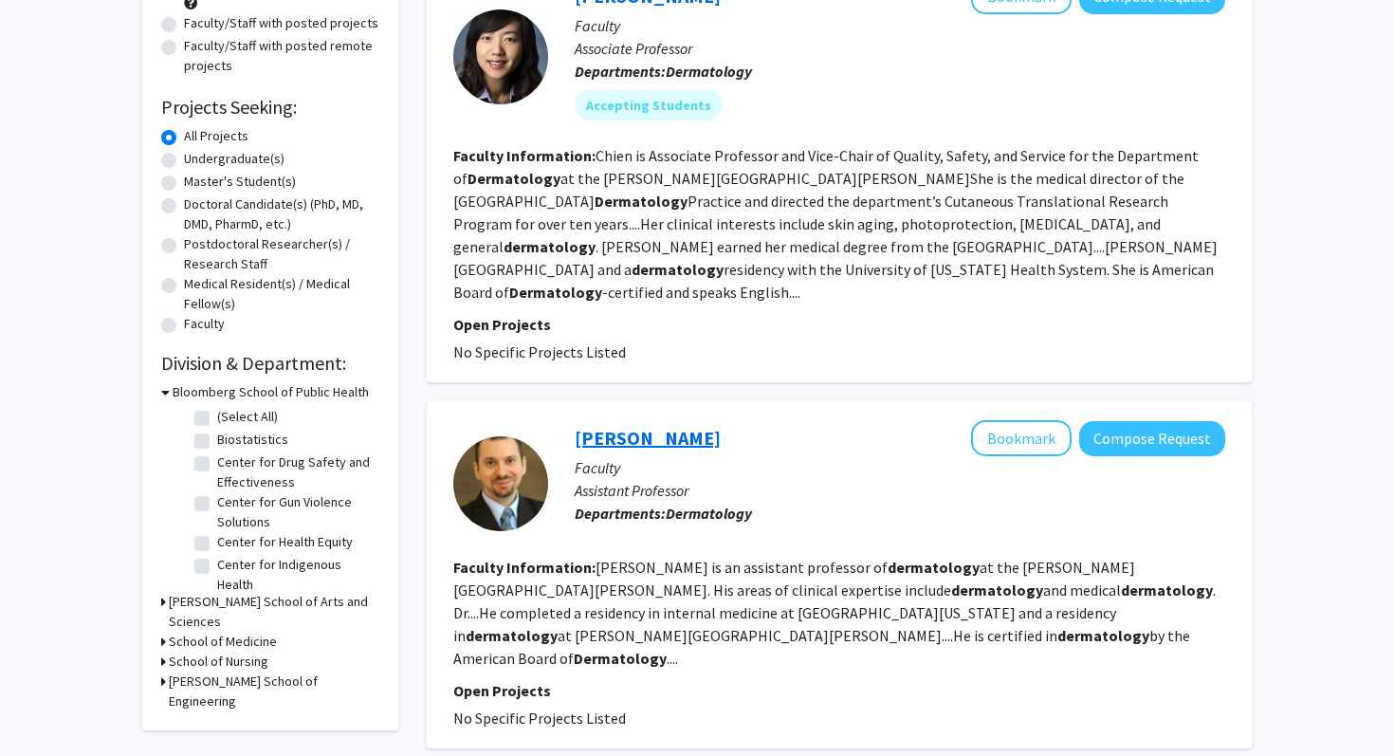
click at [663, 155] on fg-read-more "Chien is Associate Professor and Vice-Chair of Quality, Safety, and Service for…" at bounding box center [835, 224] width 764 height 156
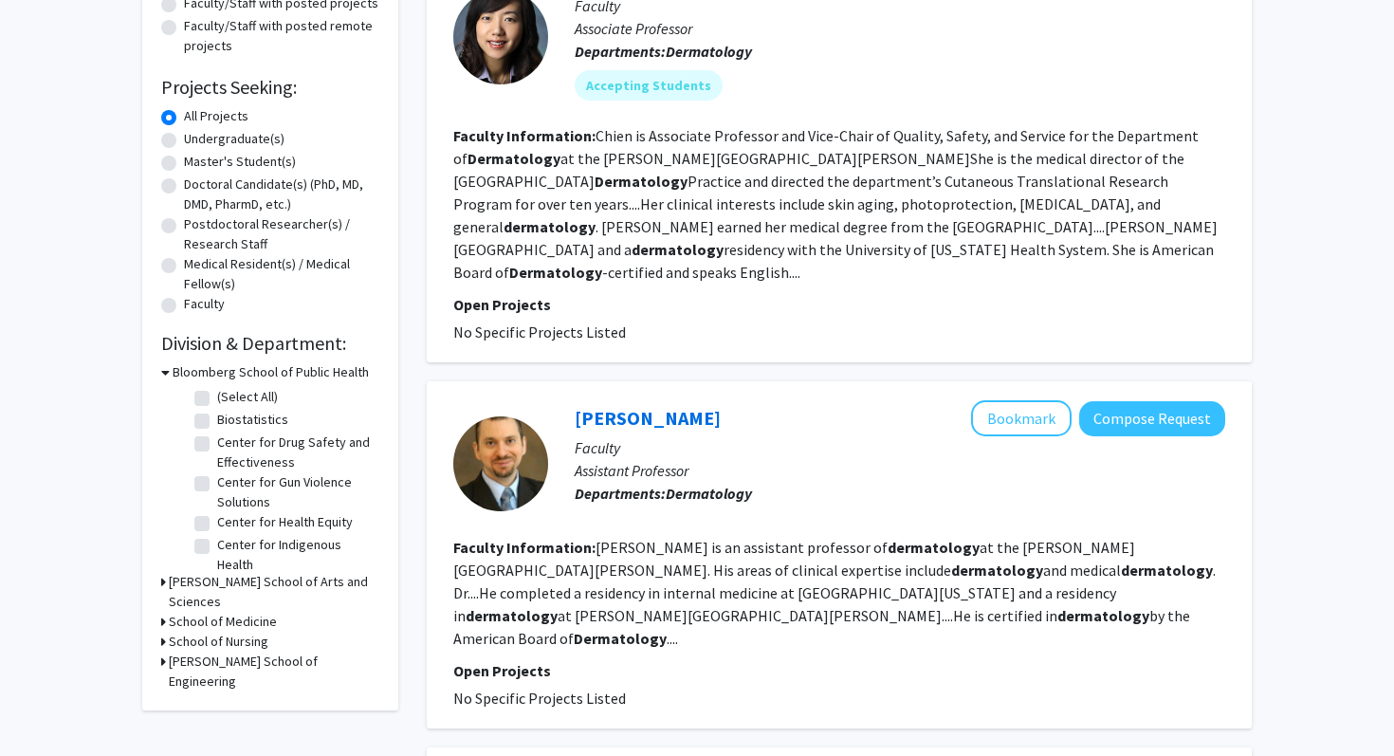
scroll to position [0, 0]
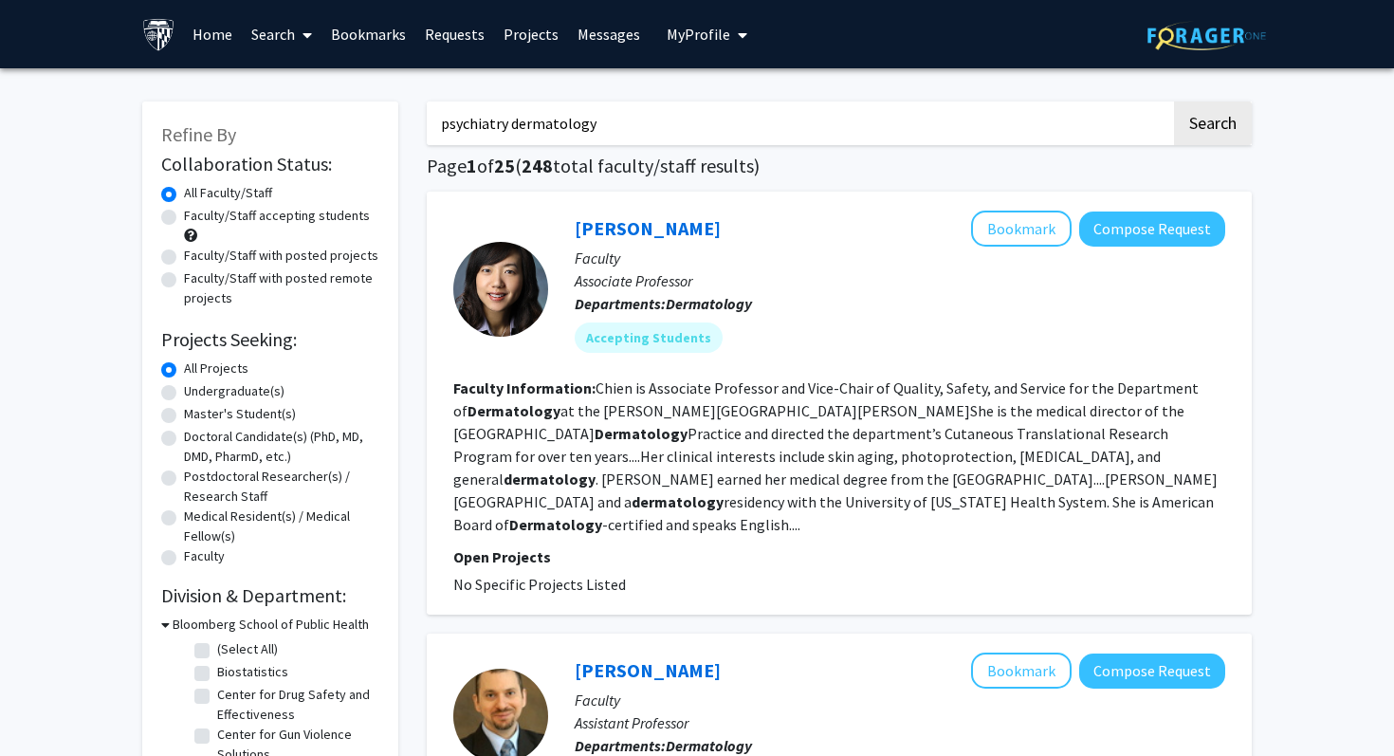
drag, startPoint x: 612, startPoint y: 118, endPoint x: 509, endPoint y: 117, distance: 102.4
click at [509, 117] on input "psychiatry dermatology" at bounding box center [799, 123] width 744 height 44
type input "psychiatry"
click at [1174, 101] on button "Search" at bounding box center [1213, 123] width 78 height 44
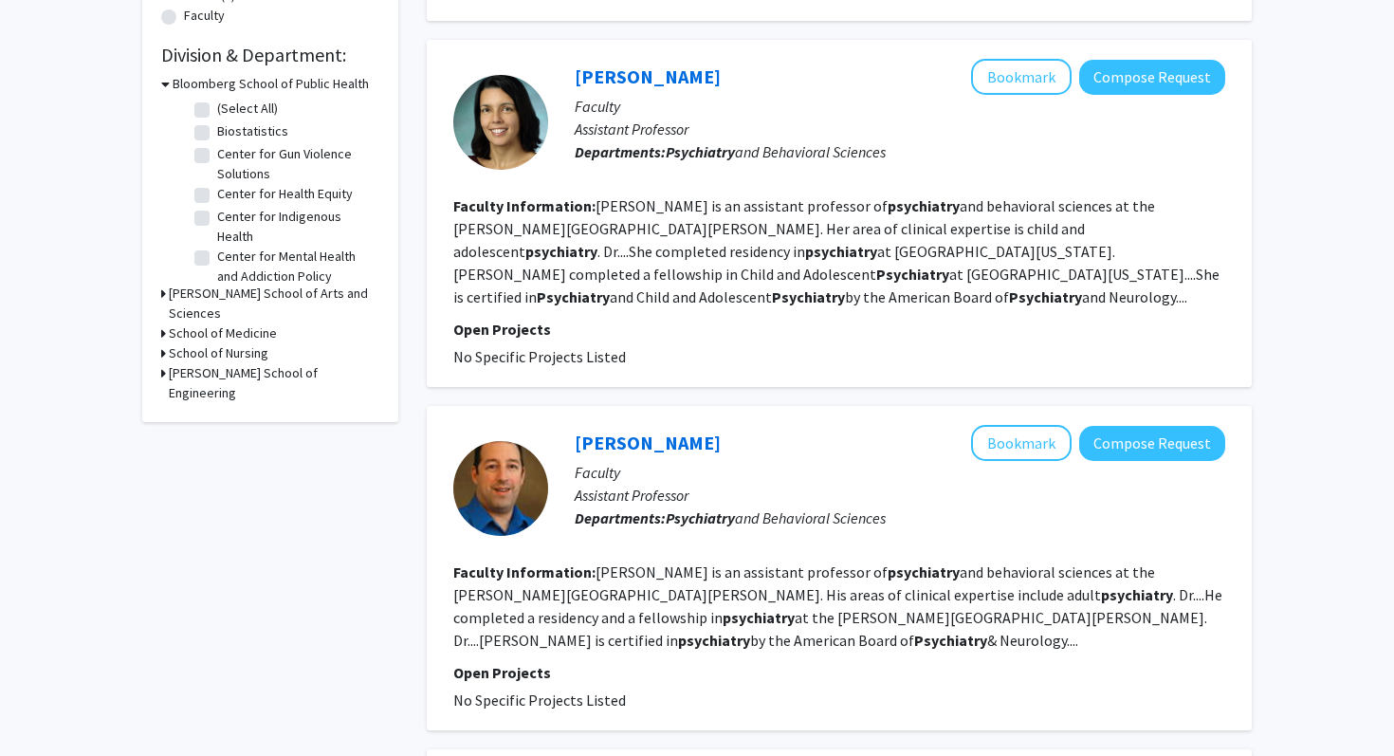
scroll to position [763, 0]
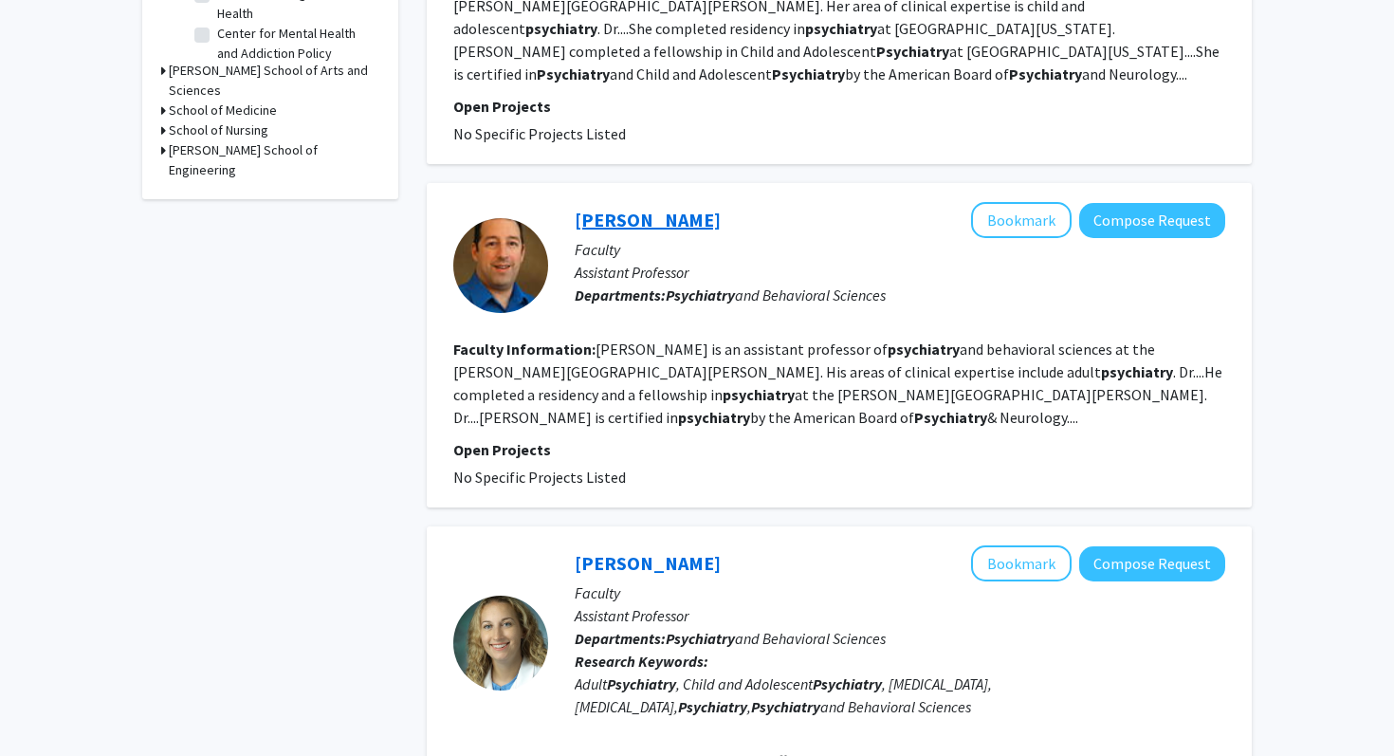
click at [674, 208] on link "Martin Steinberg" at bounding box center [648, 220] width 146 height 24
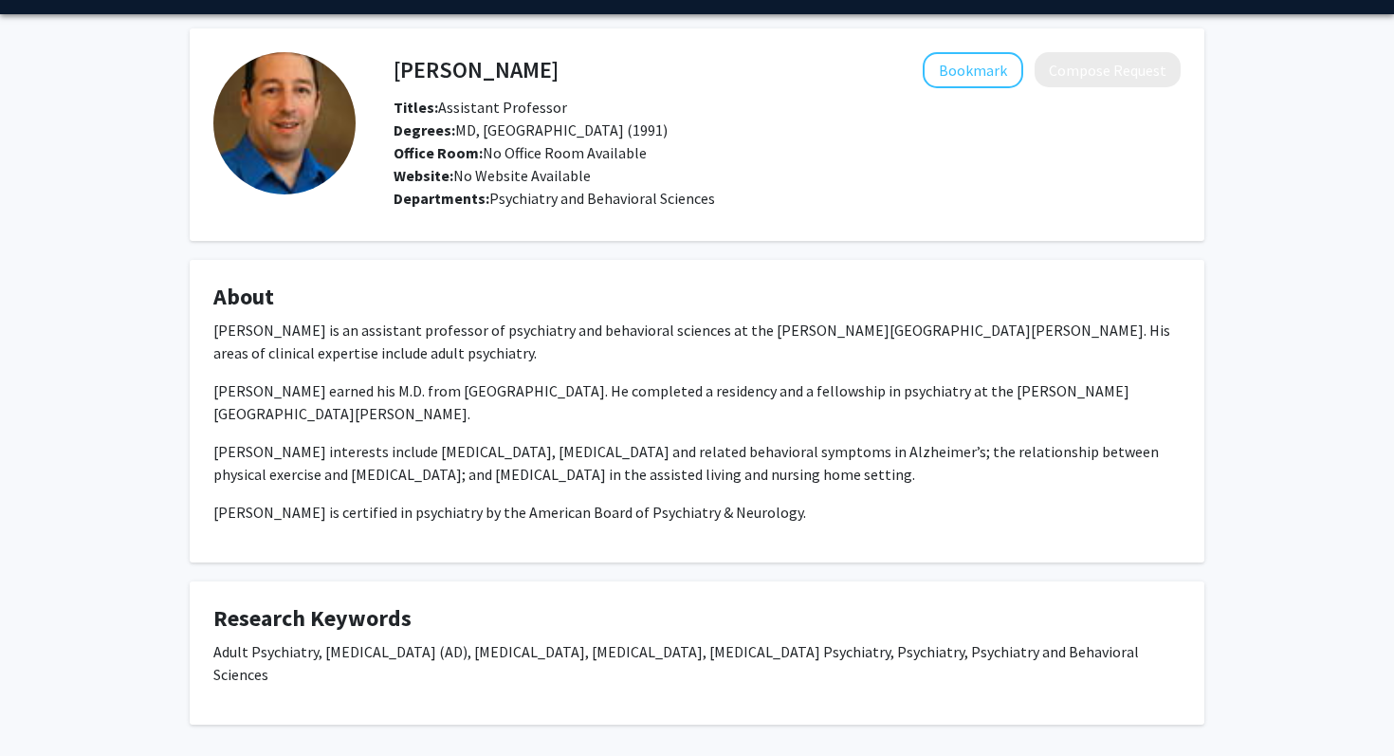
scroll to position [55, 0]
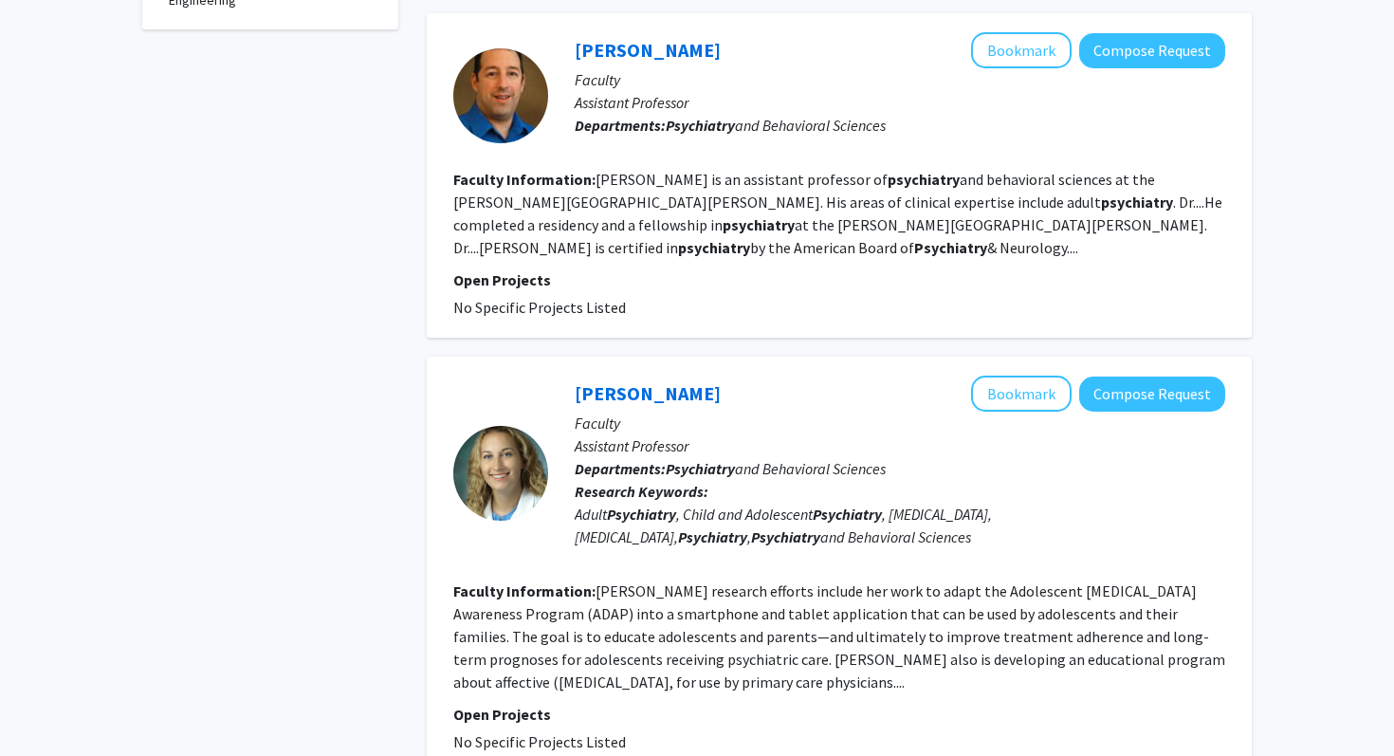
scroll to position [969, 0]
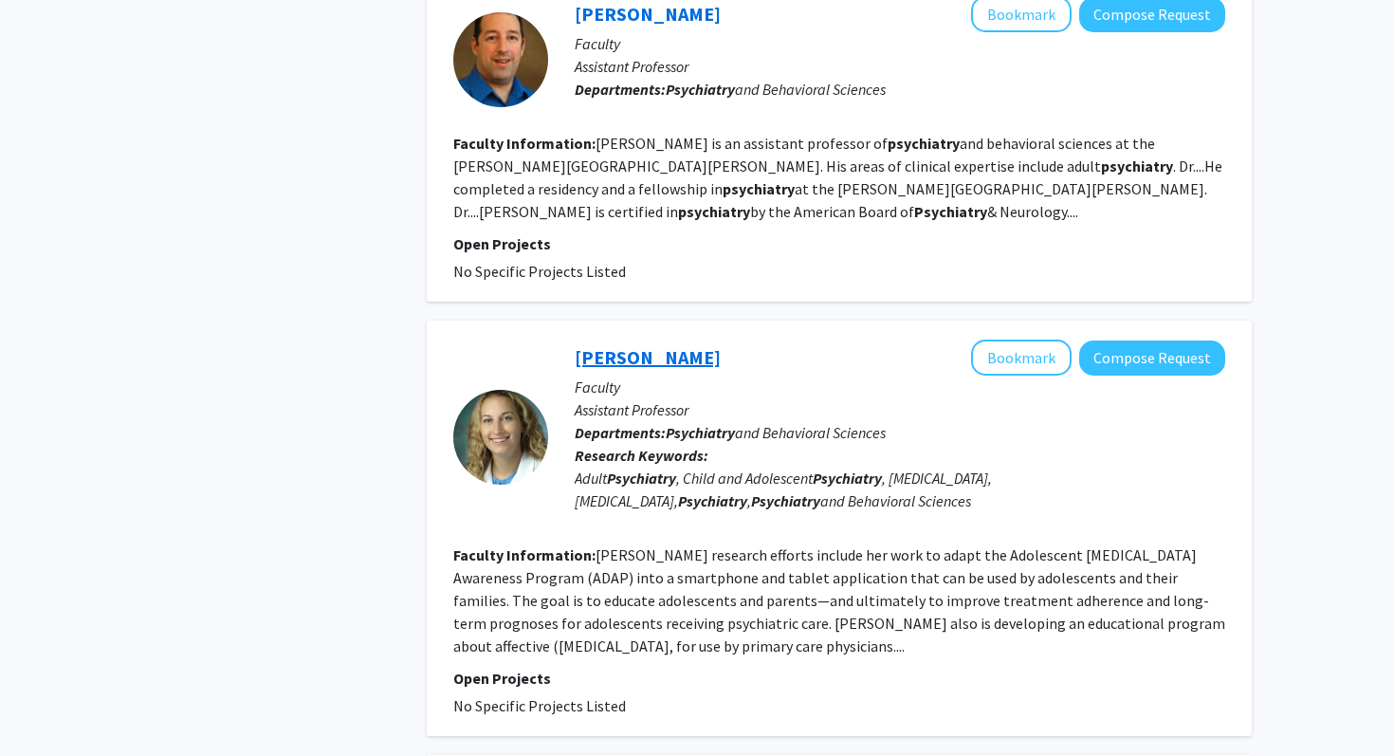
click at [626, 345] on link "Anne Ruble" at bounding box center [648, 357] width 146 height 24
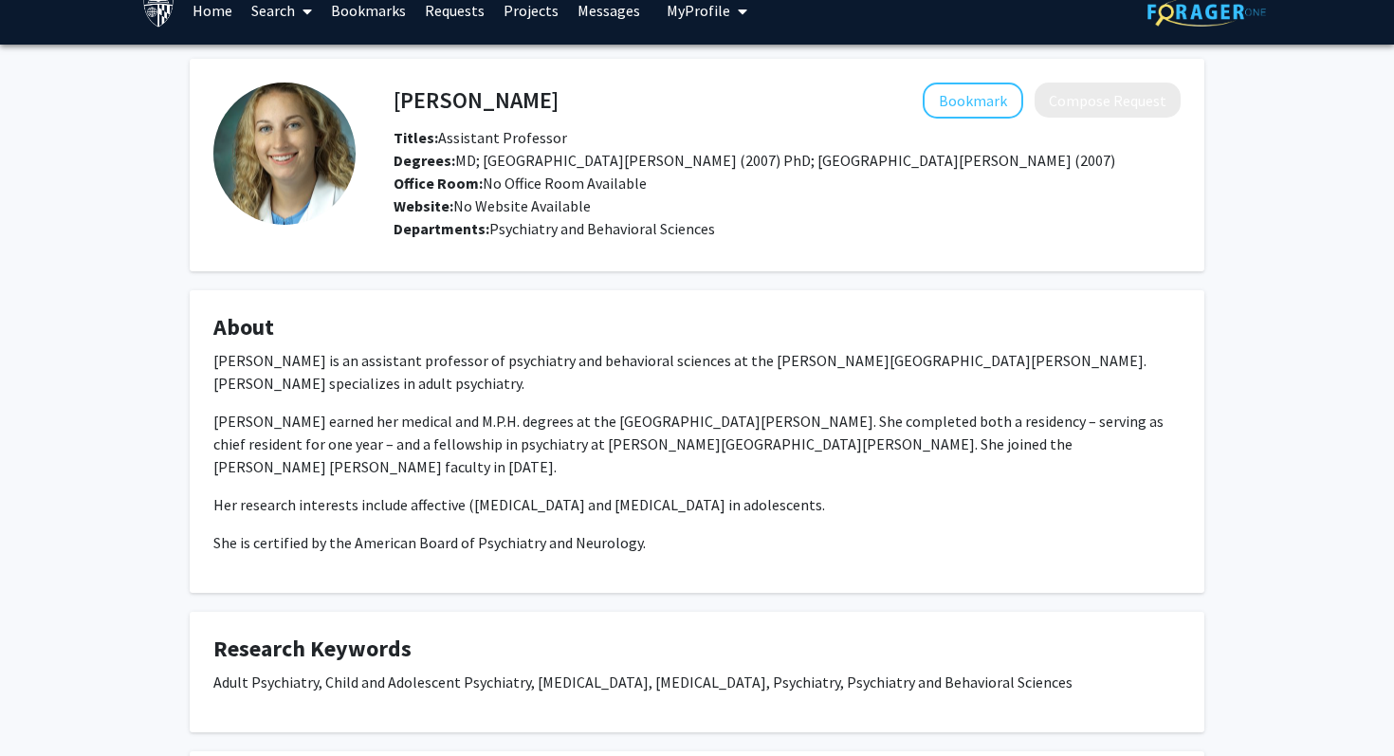
scroll to position [30, 0]
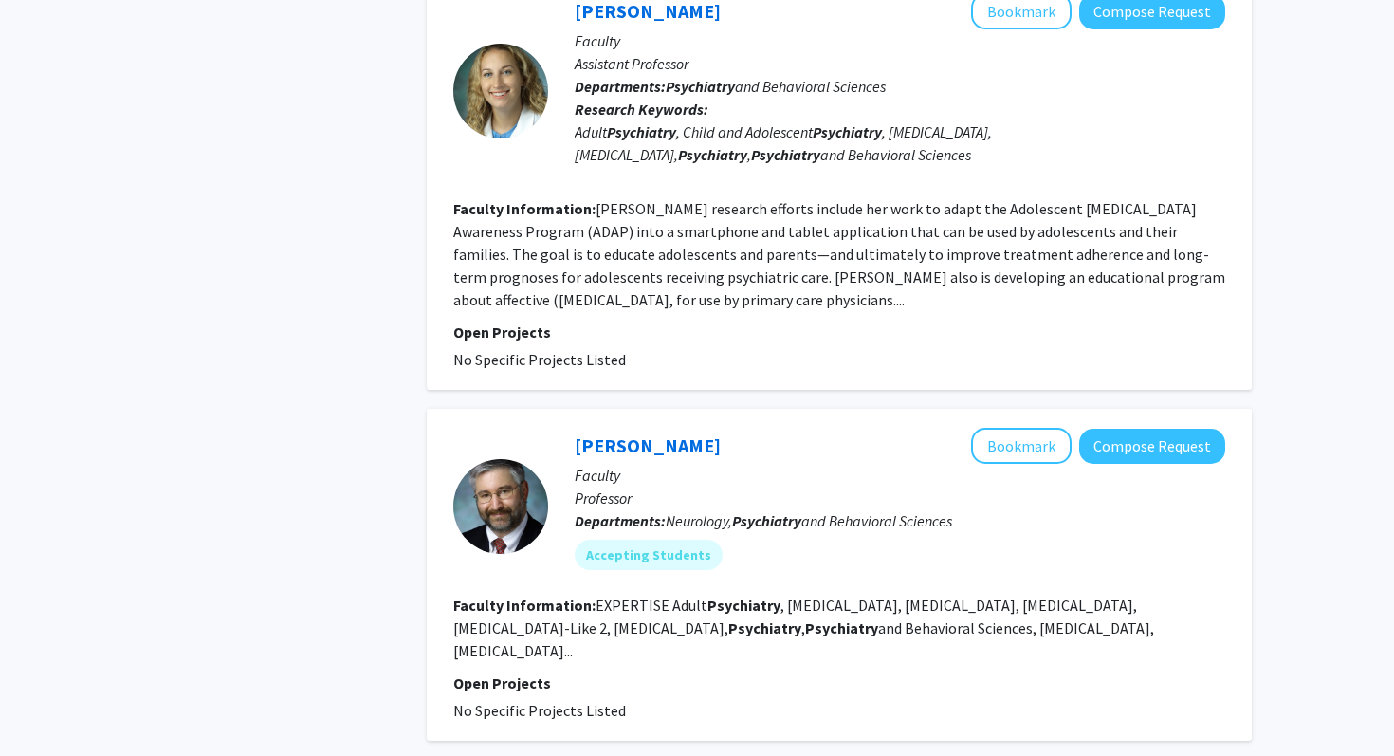
scroll to position [1356, 0]
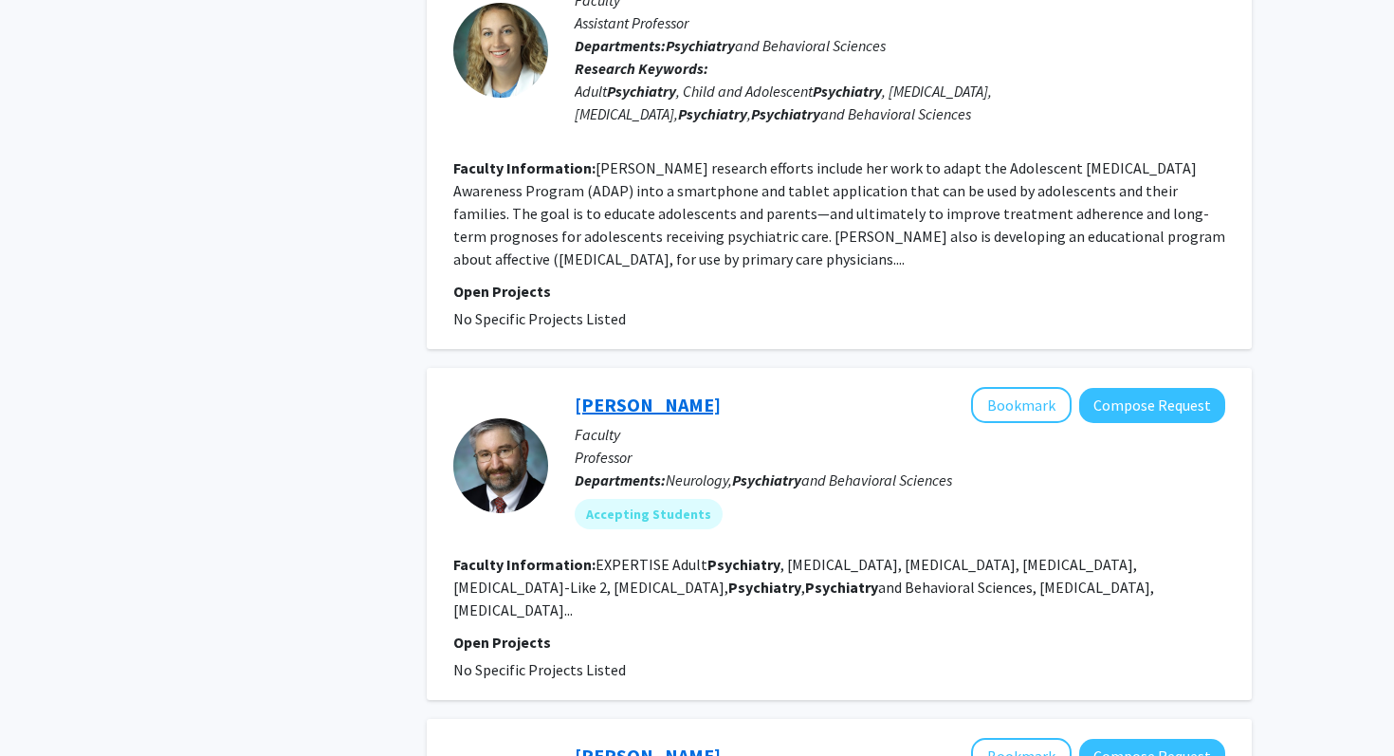
click at [615, 393] on link "Russell Margolis" at bounding box center [648, 405] width 146 height 24
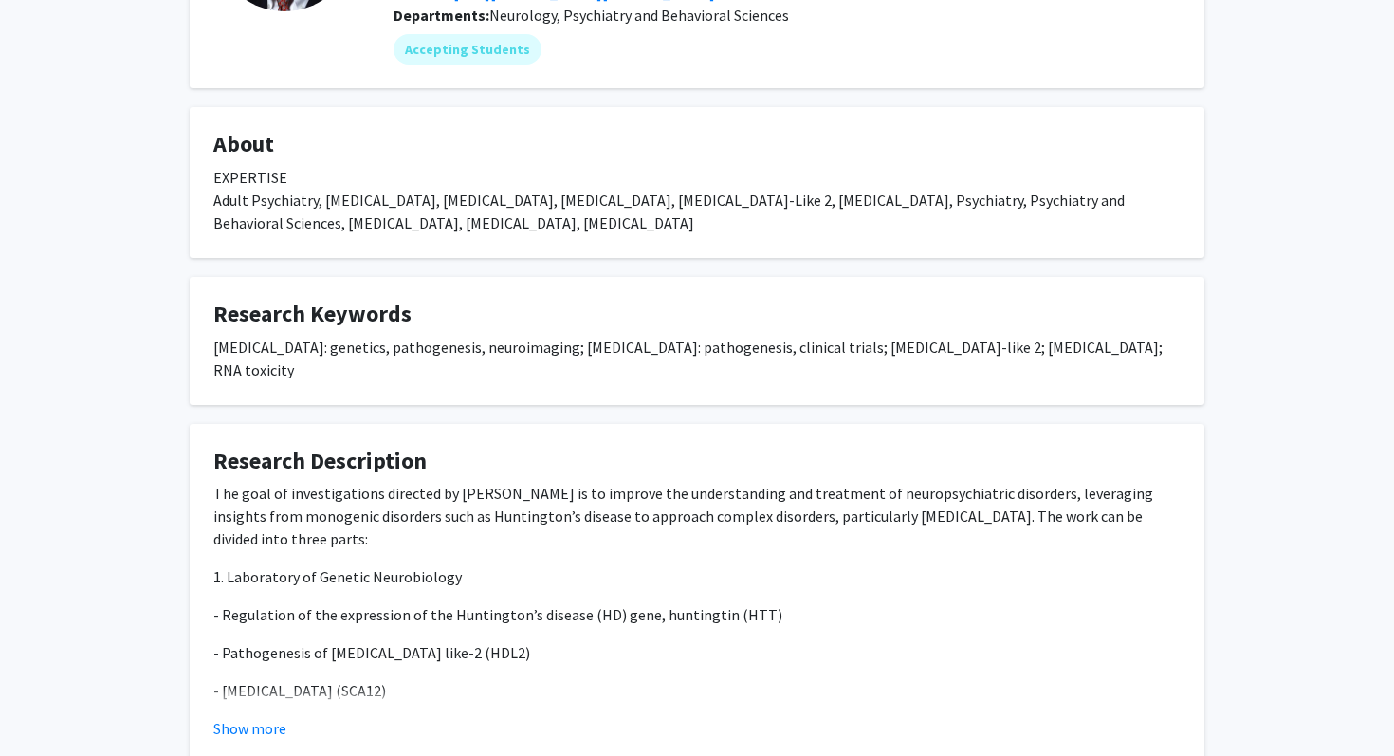
scroll to position [363, 0]
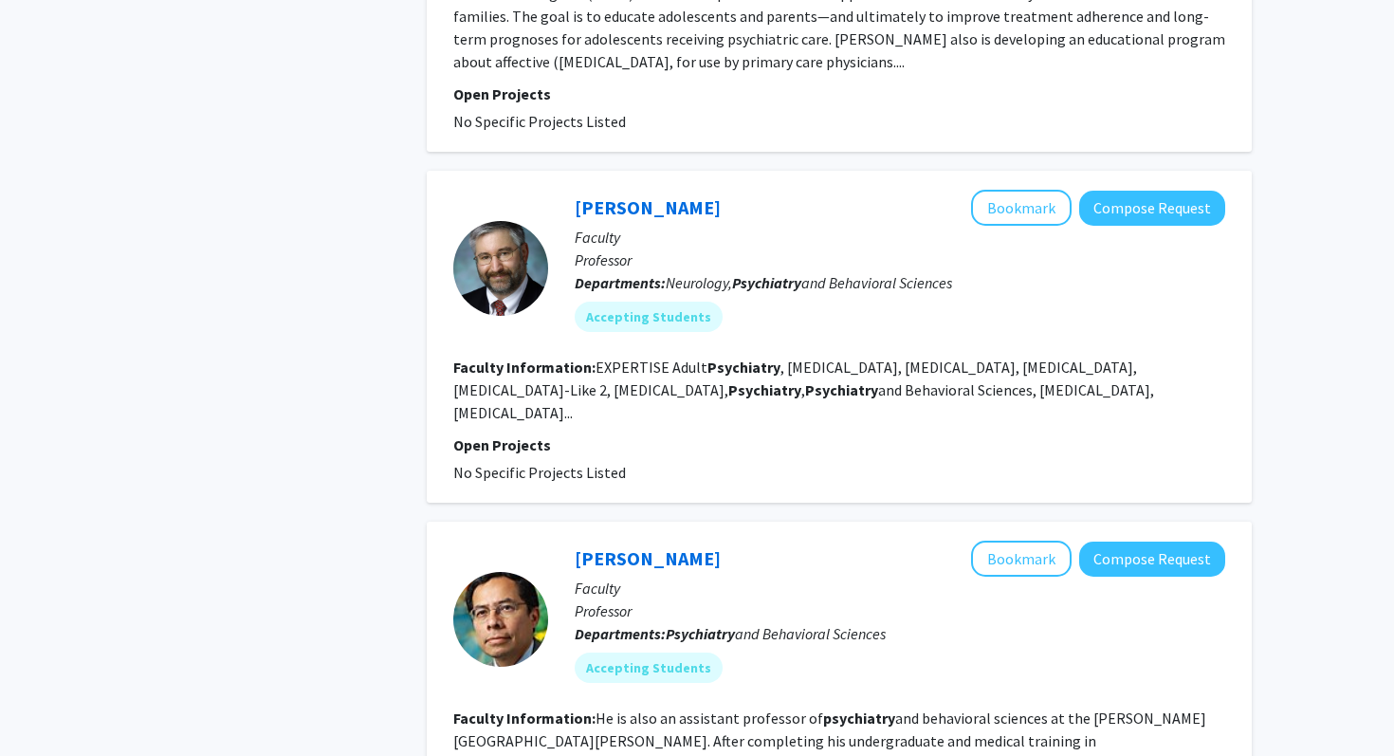
scroll to position [1801, 0]
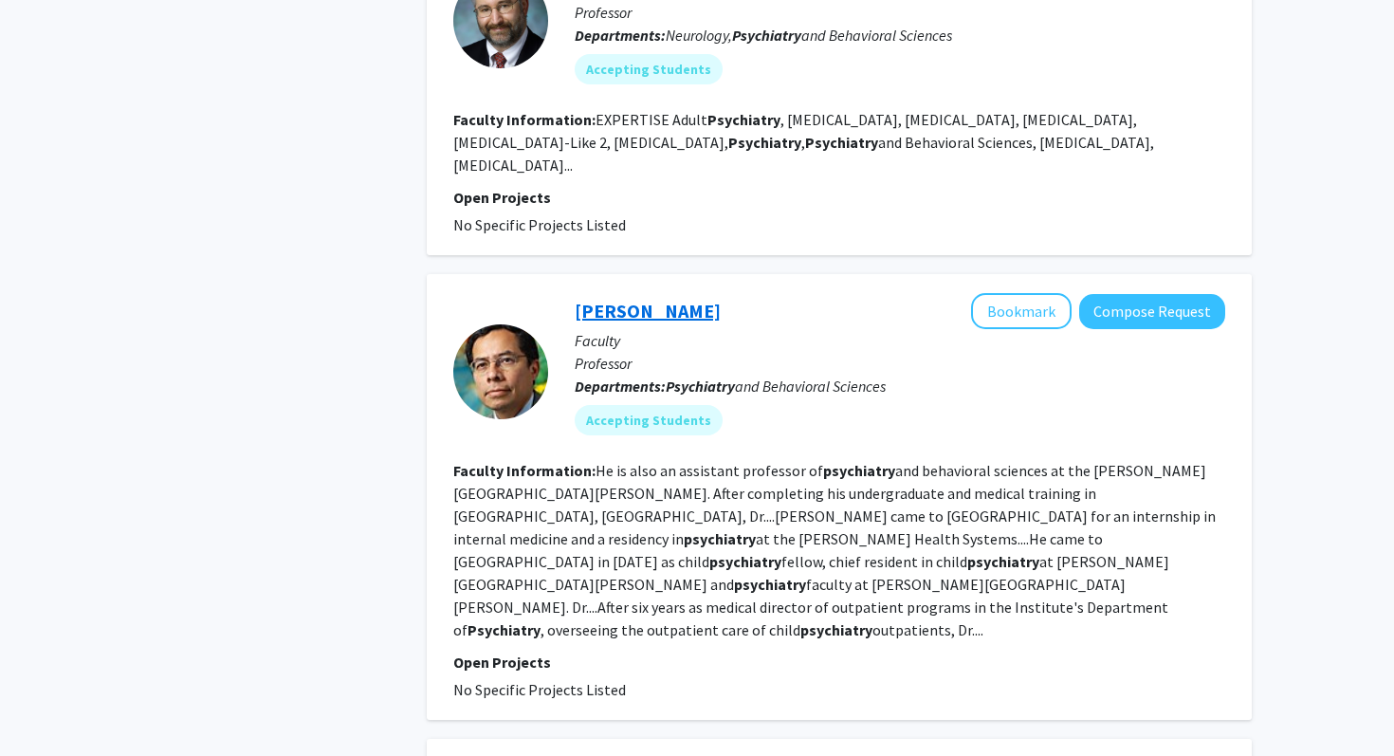
click at [666, 299] on link "Marco Grados" at bounding box center [648, 311] width 146 height 24
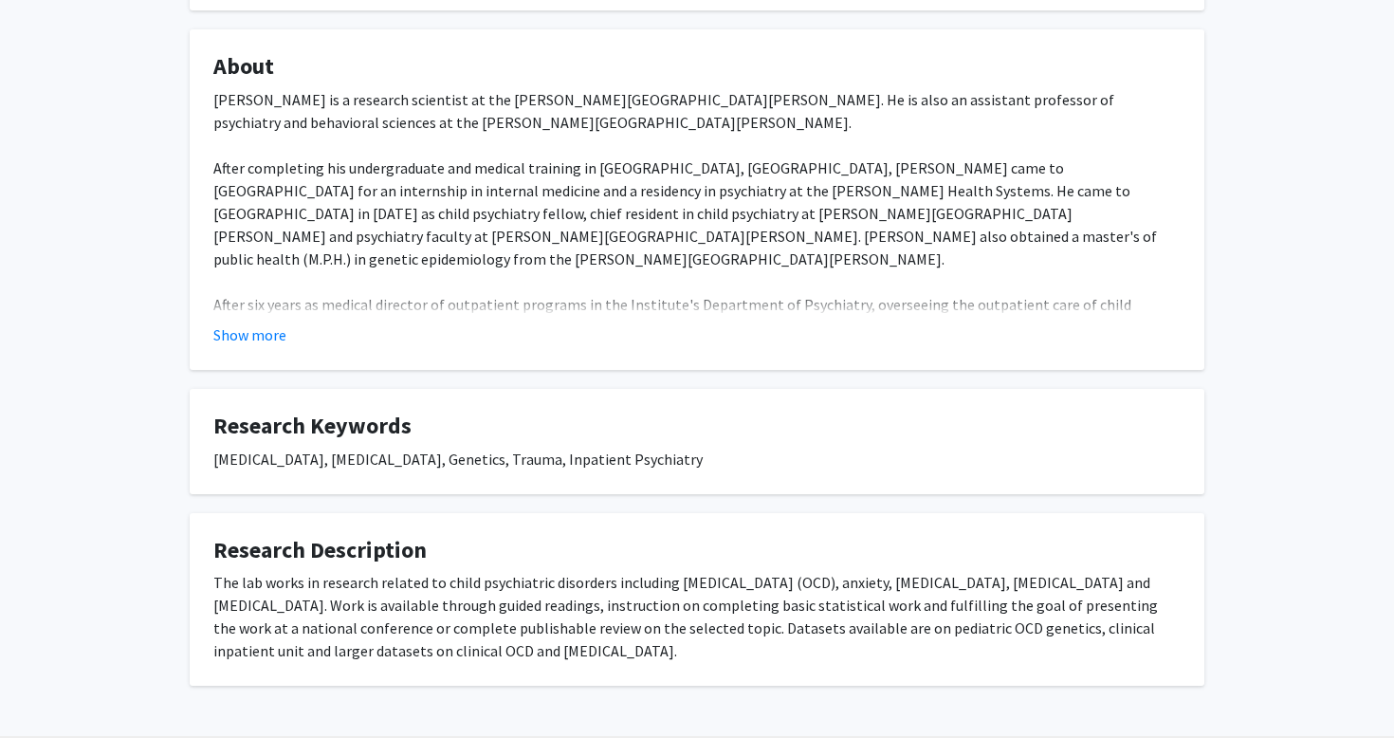
scroll to position [363, 0]
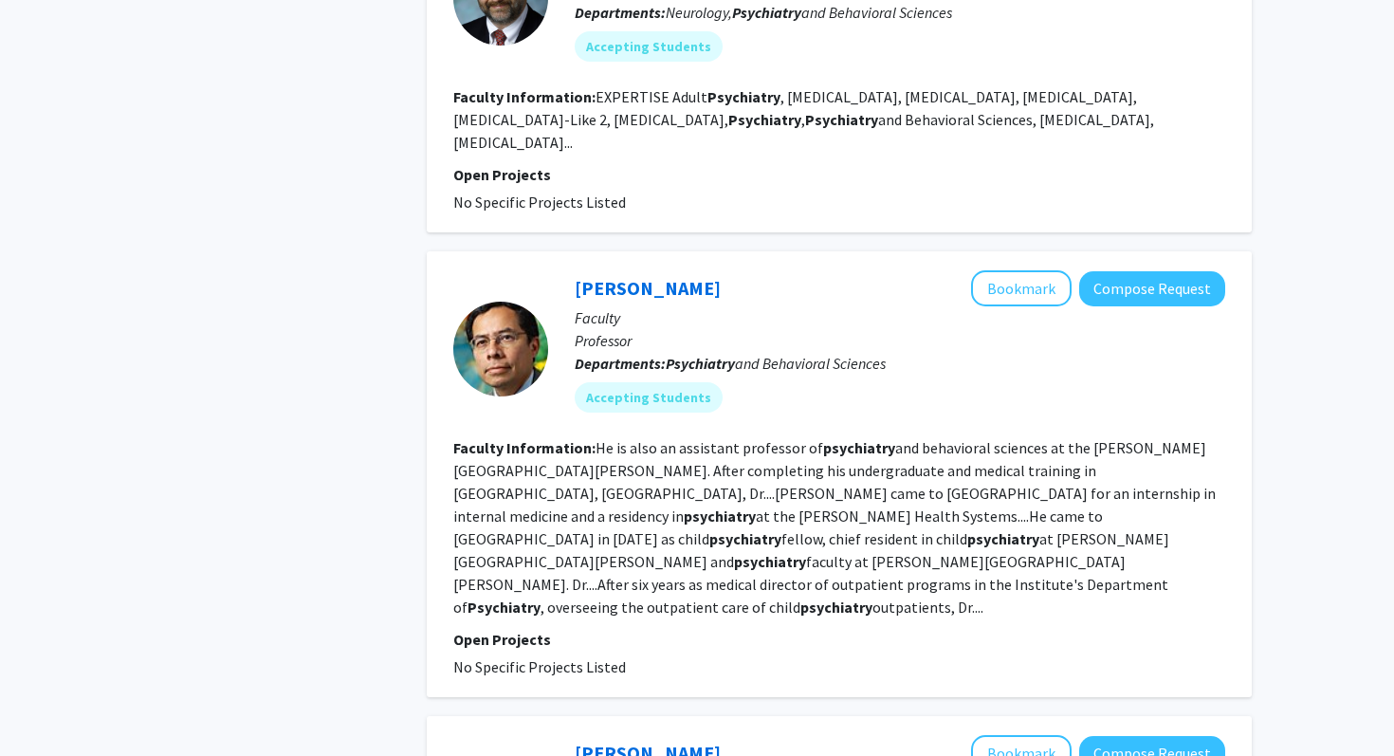
scroll to position [2062, 0]
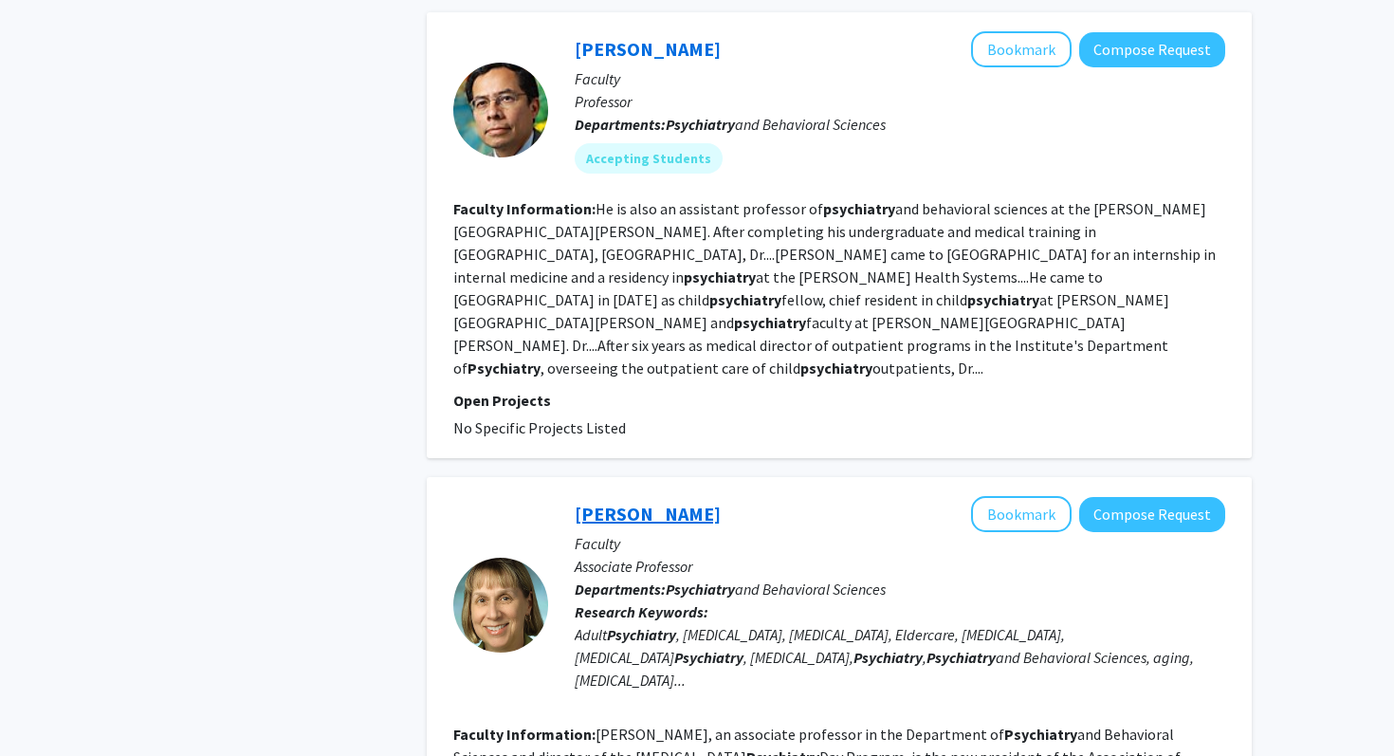
click at [647, 502] on link "Susan Lehmann" at bounding box center [648, 514] width 146 height 24
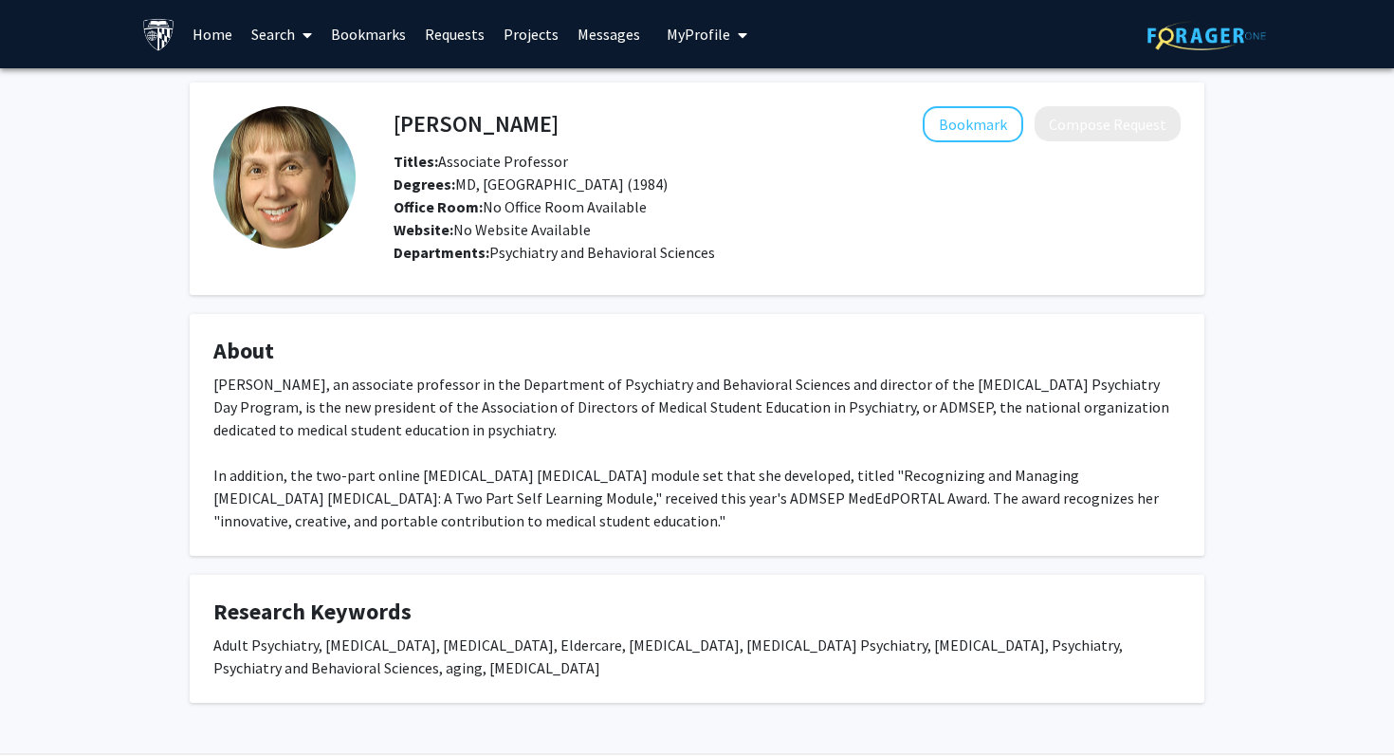
scroll to position [64, 0]
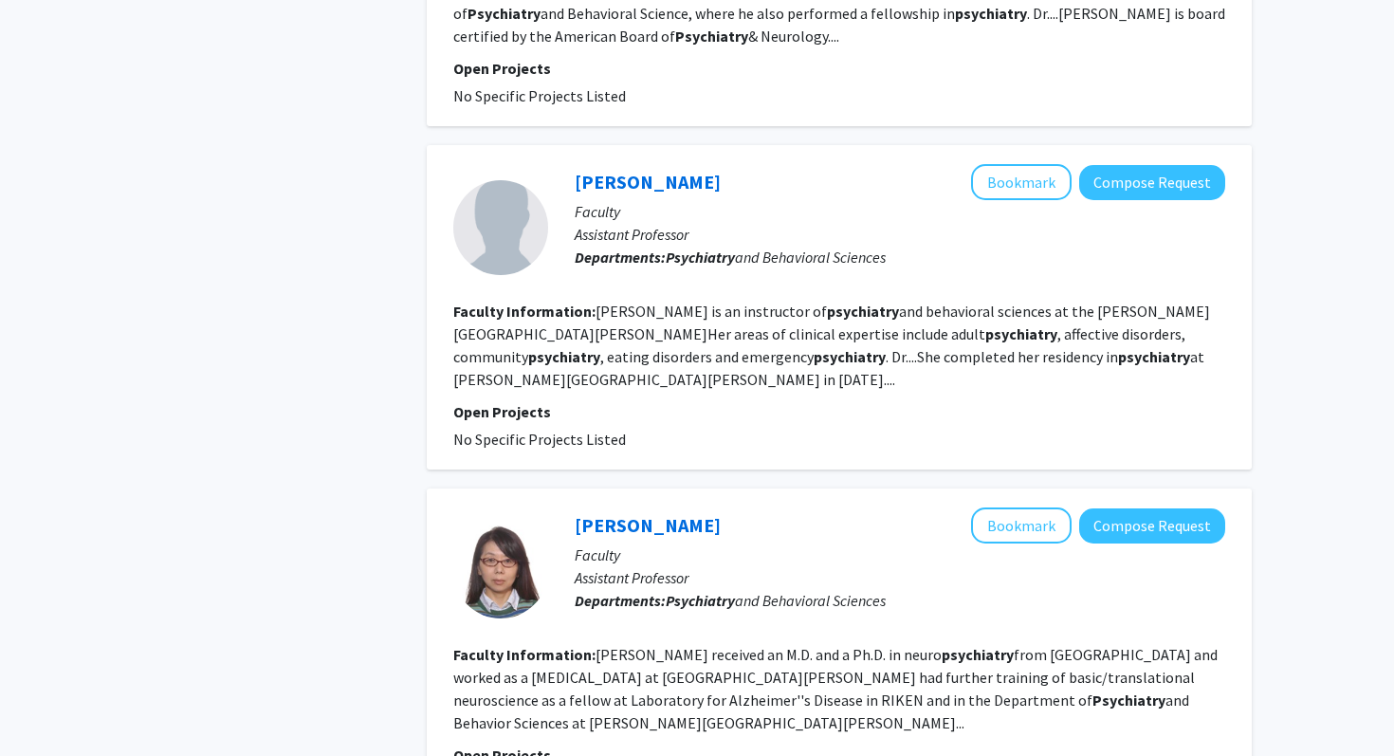
scroll to position [3216, 0]
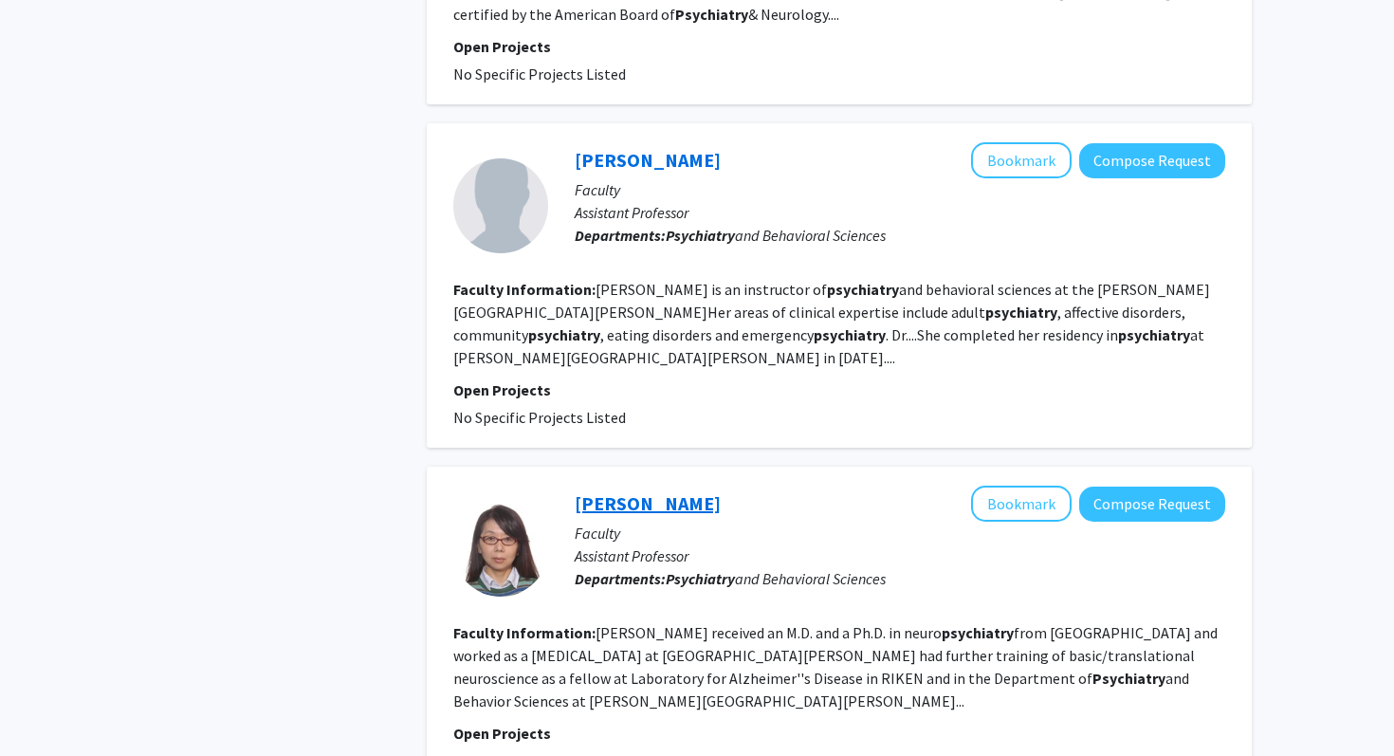
click at [658, 491] on link "Koko Ishizuka" at bounding box center [648, 503] width 146 height 24
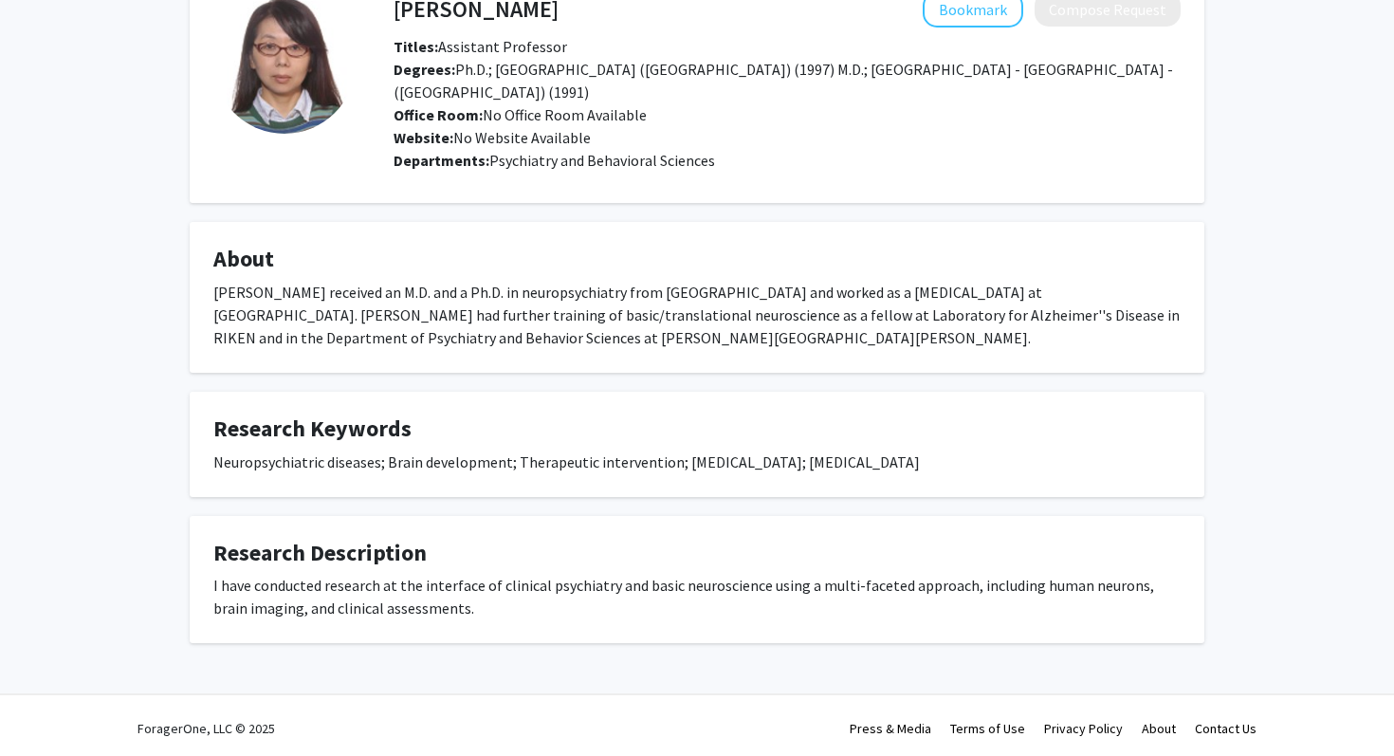
scroll to position [120, 0]
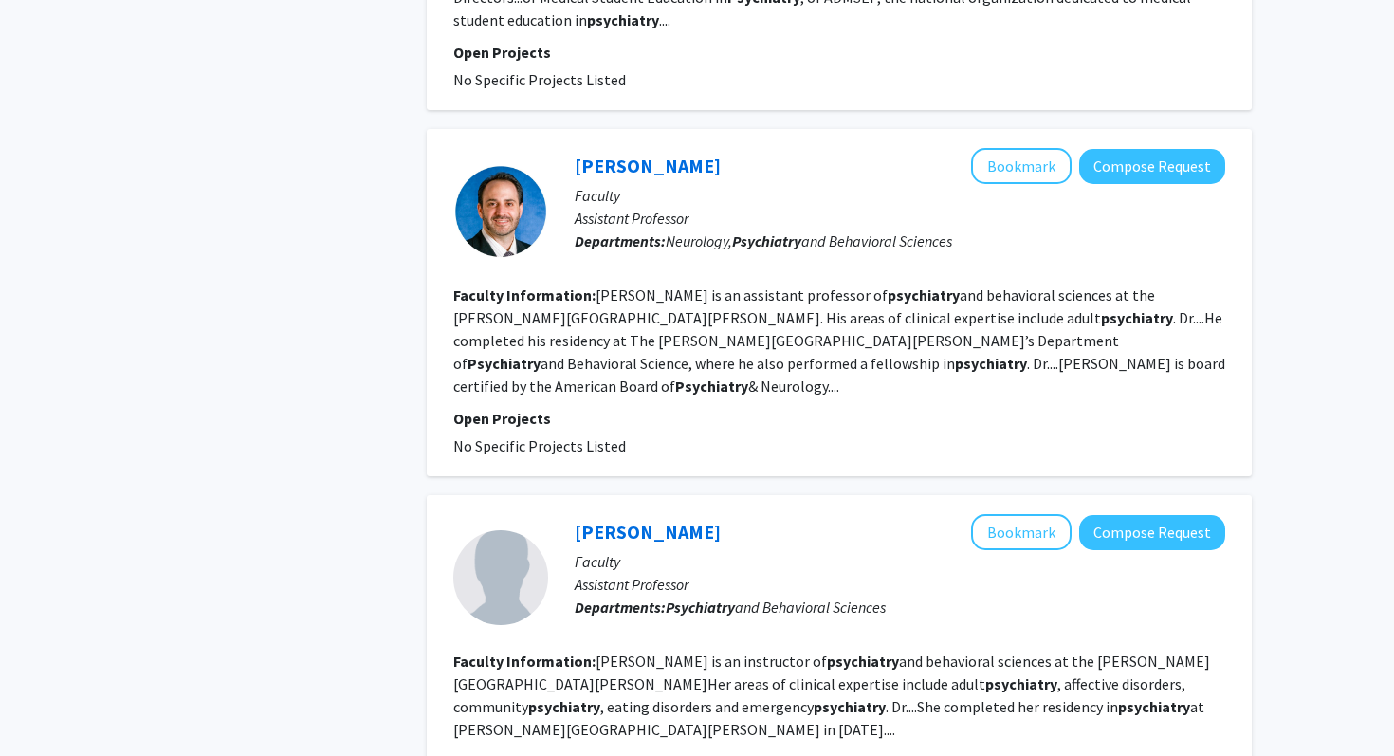
scroll to position [2843, 0]
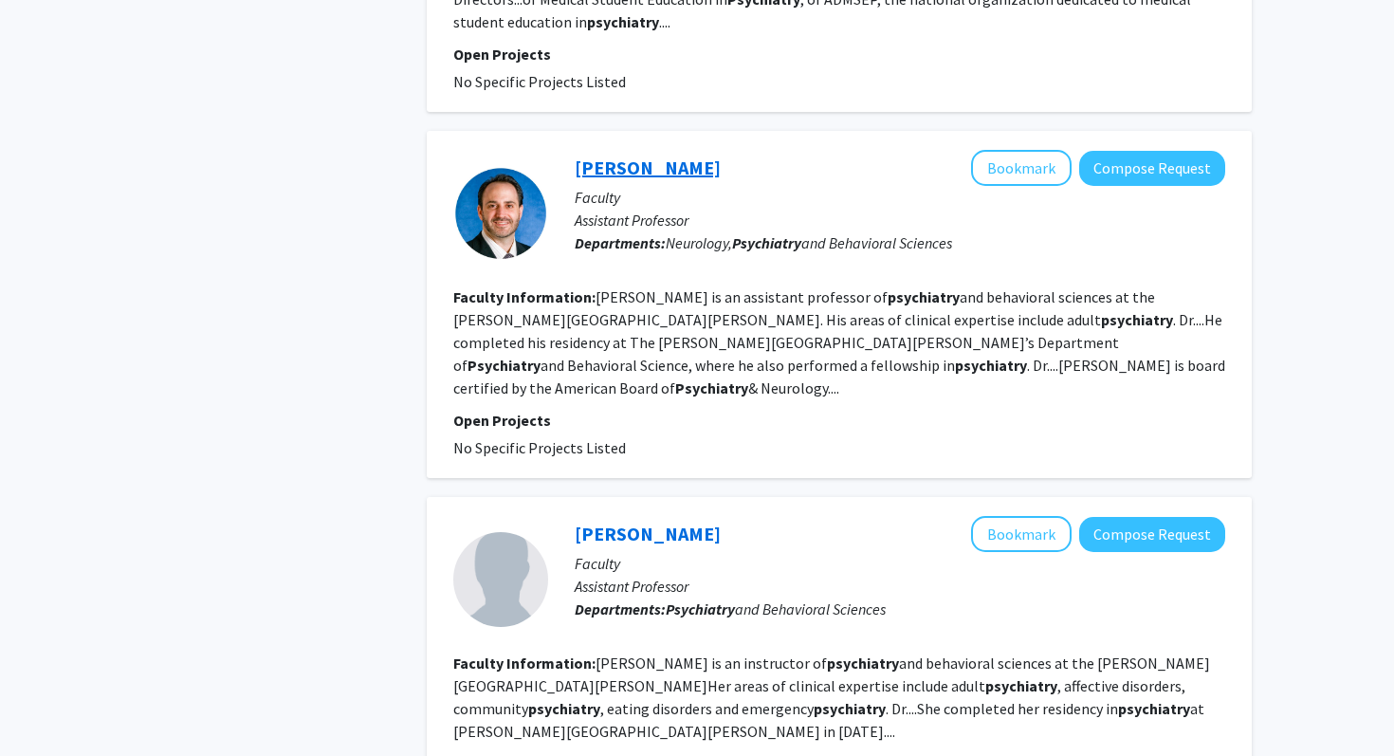
click at [658, 156] on link "Frederick Nucifora" at bounding box center [648, 168] width 146 height 24
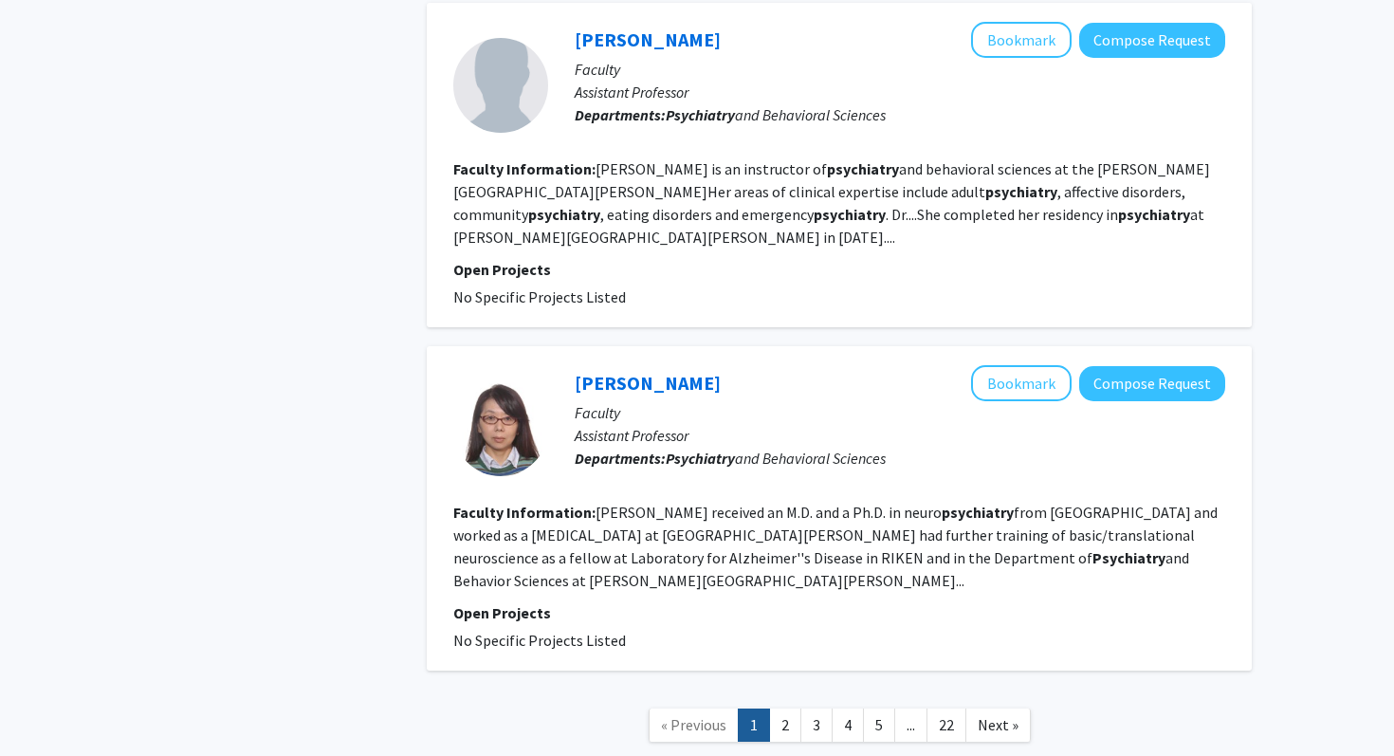
scroll to position [3347, 0]
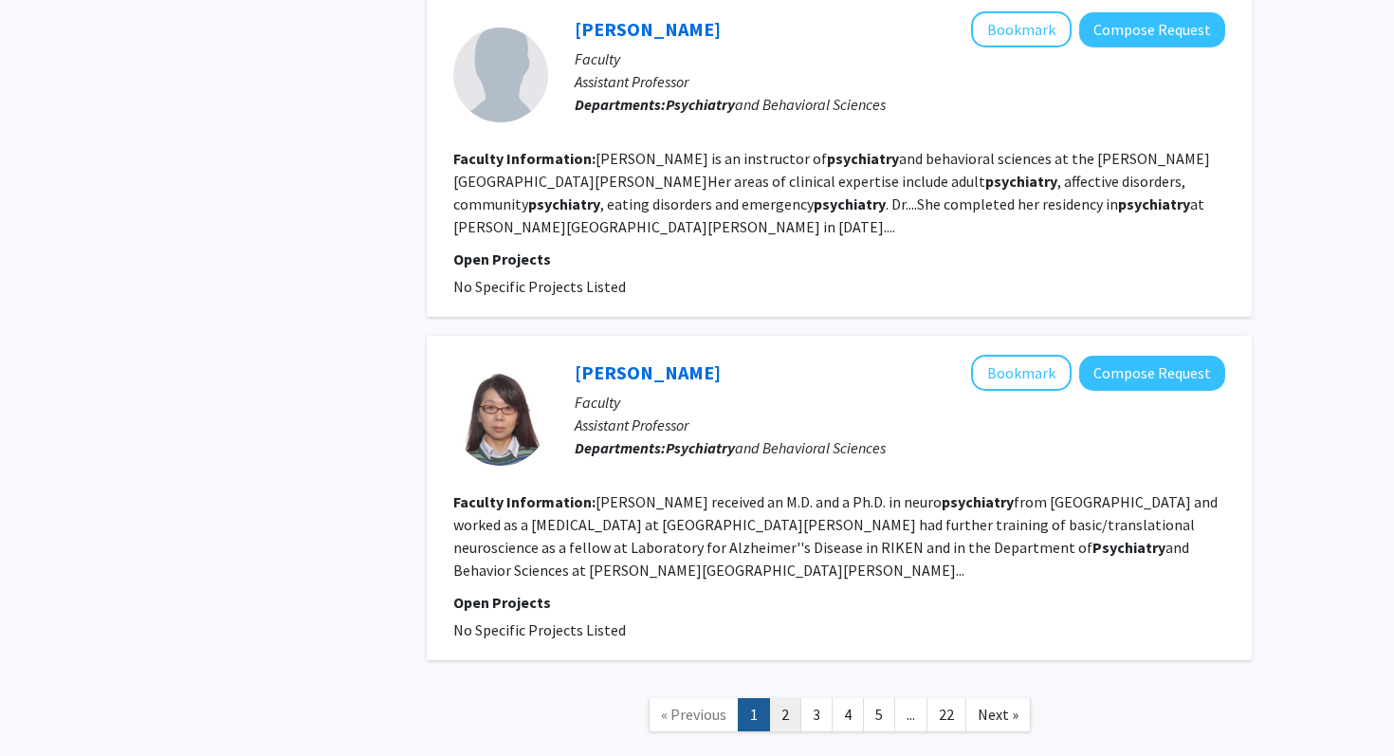
click at [777, 698] on link "2" at bounding box center [785, 714] width 32 height 33
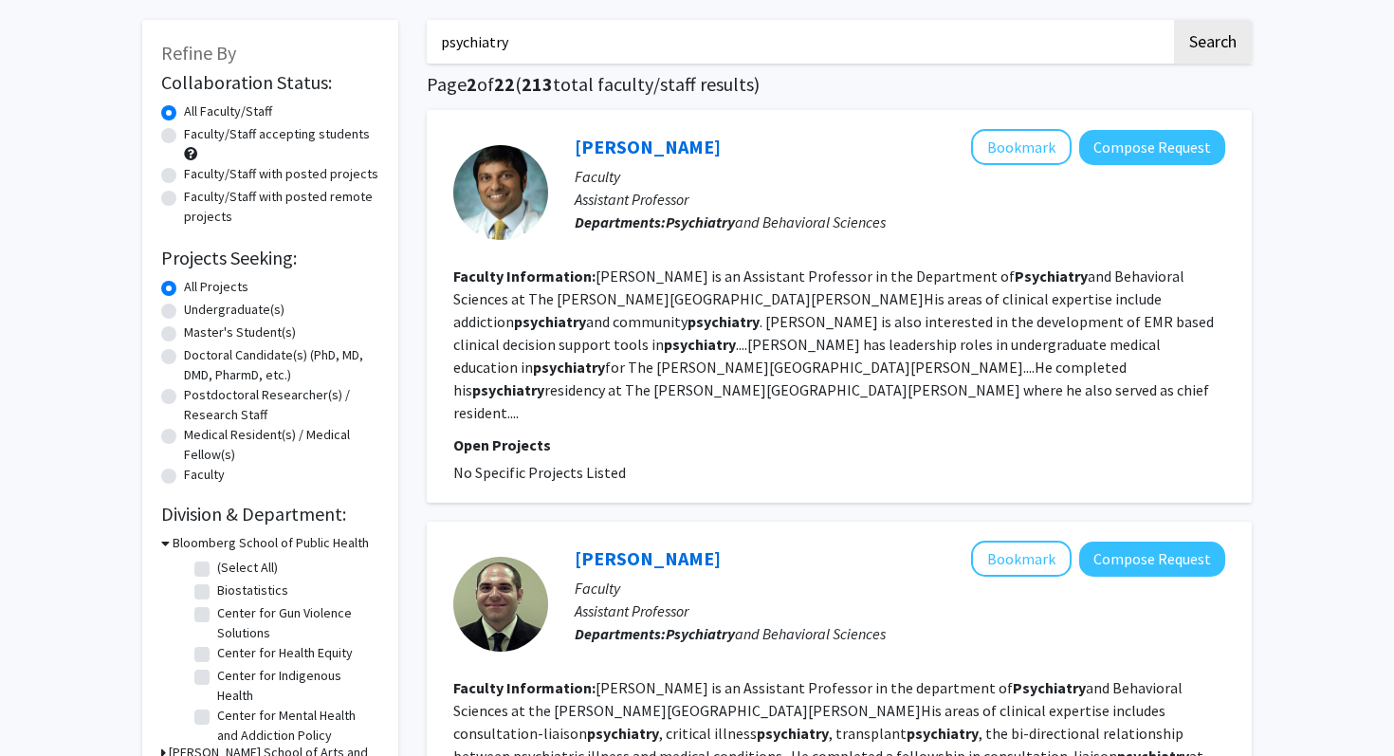
scroll to position [89, 0]
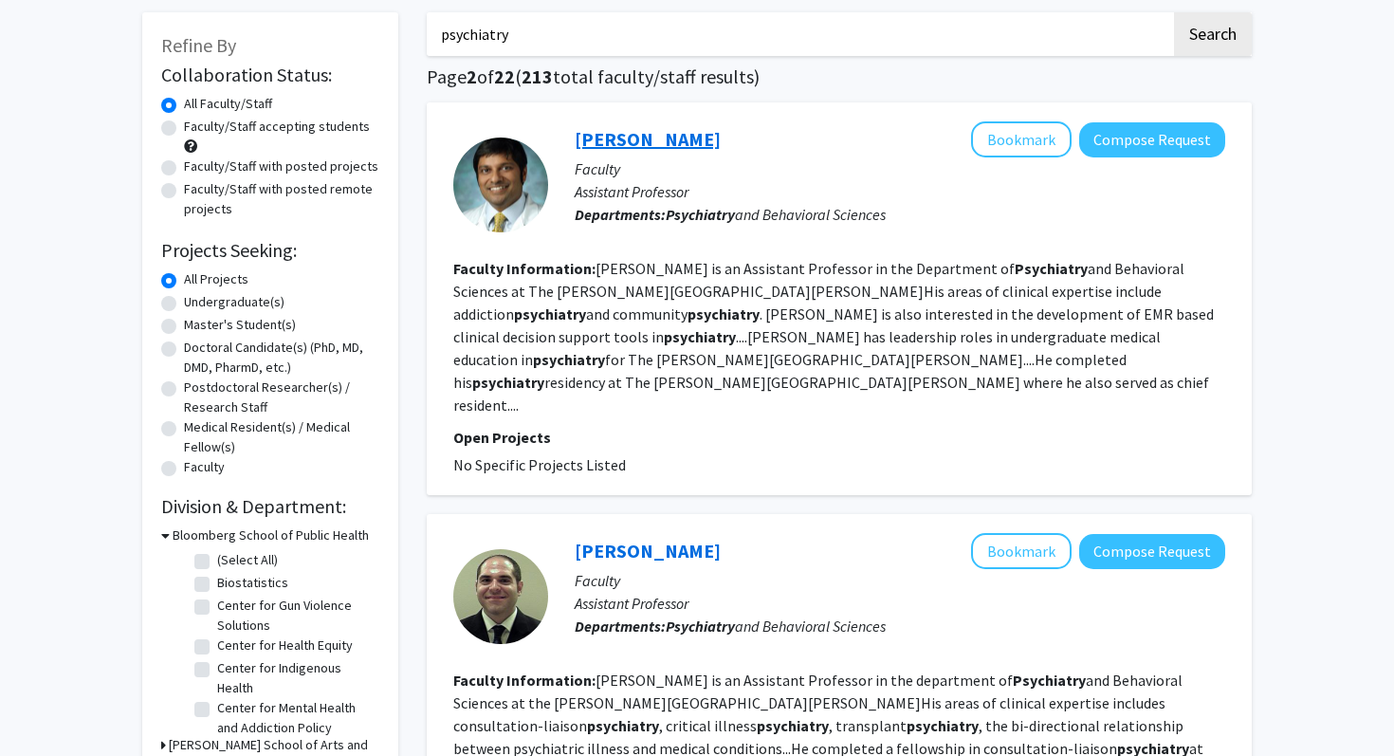
click at [667, 150] on link "Vinay Parekh" at bounding box center [648, 139] width 146 height 24
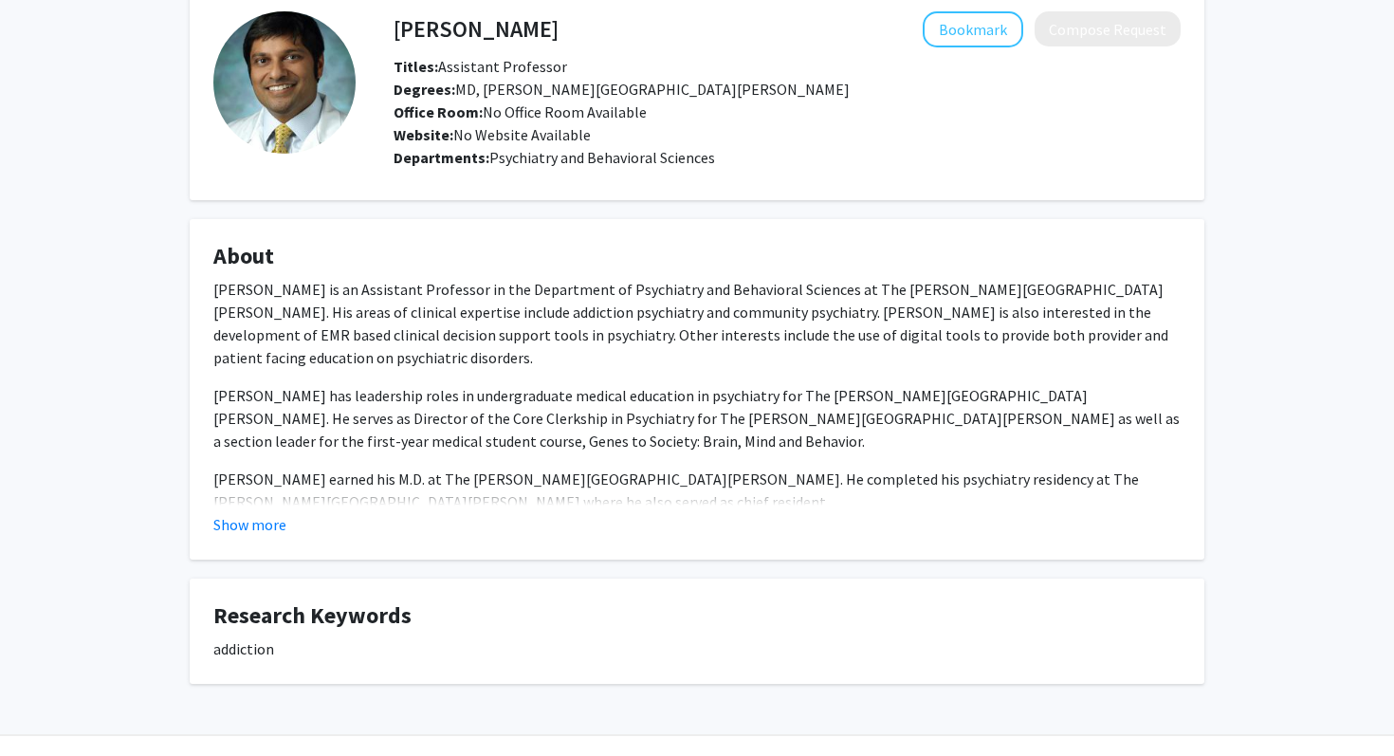
scroll to position [140, 0]
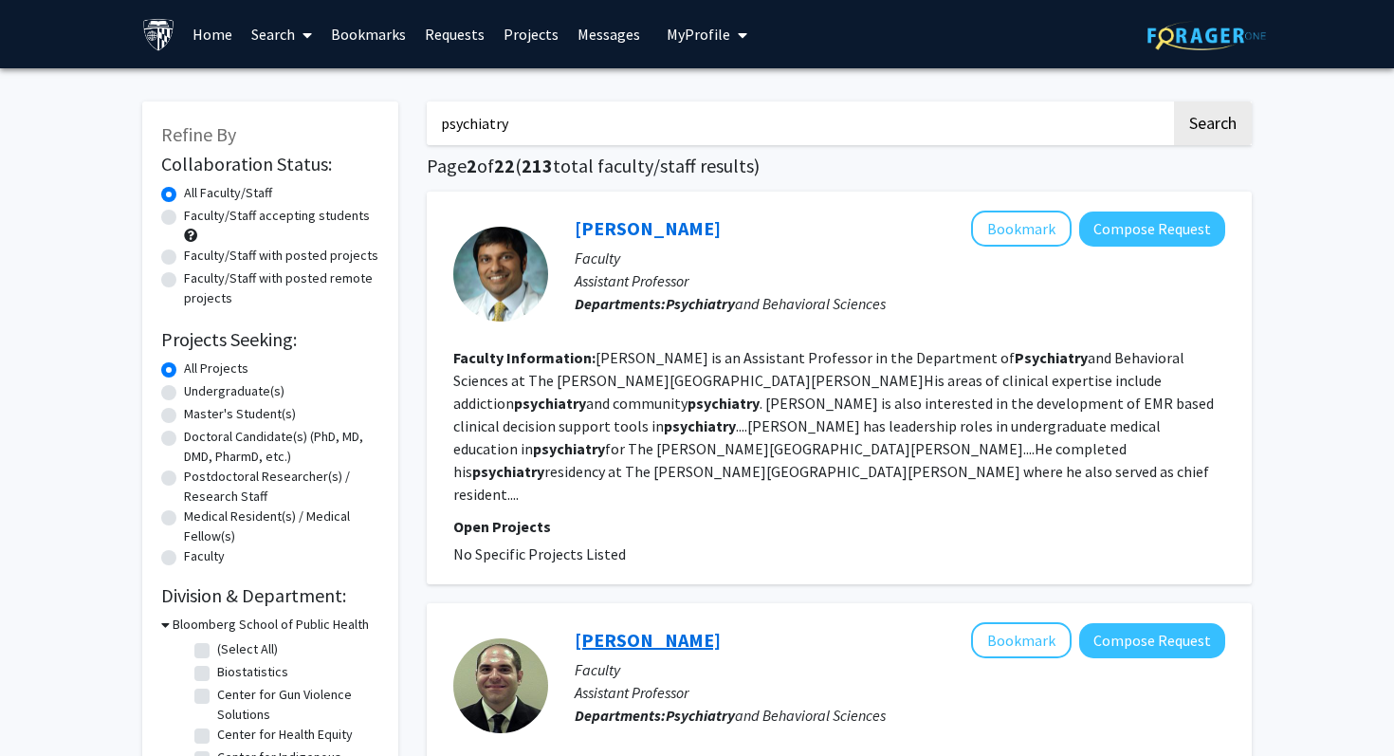
click at [663, 628] on link "Avi Gerstenblith" at bounding box center [648, 640] width 146 height 24
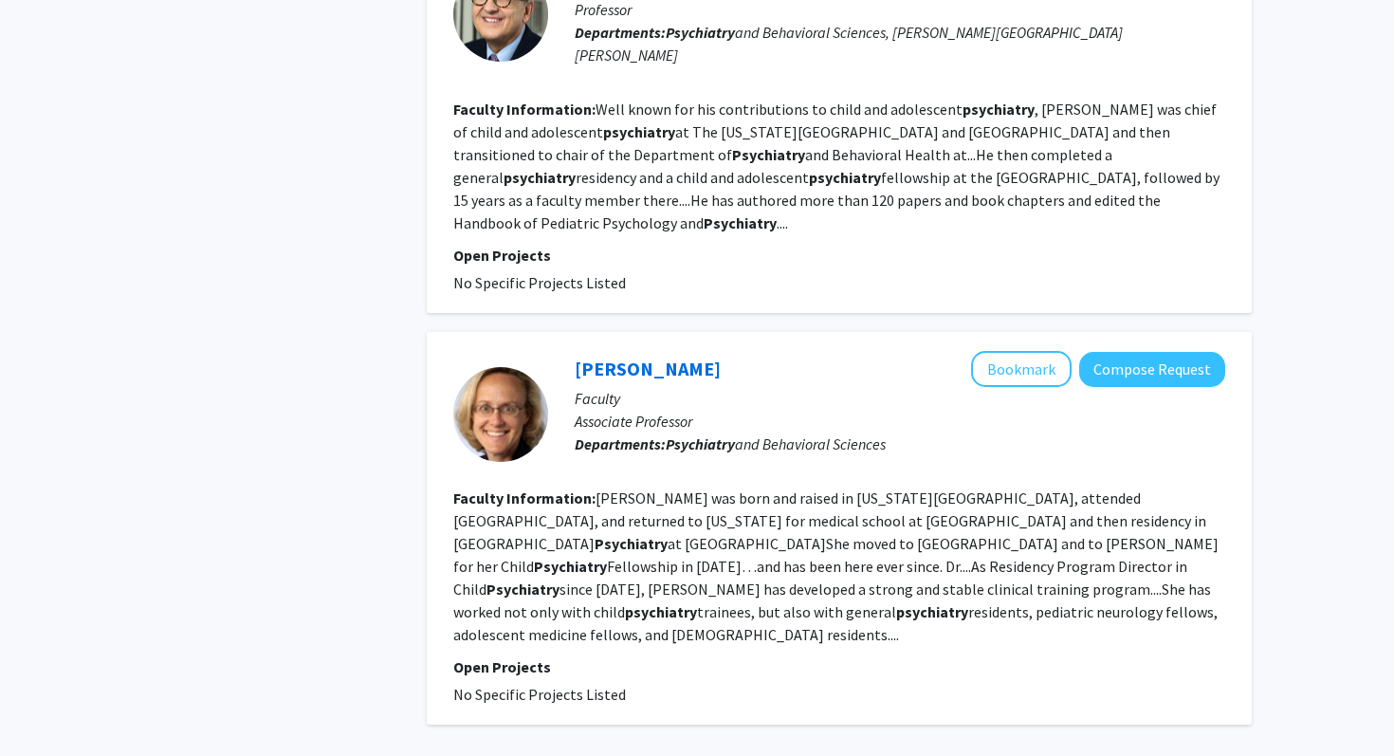
scroll to position [3427, 0]
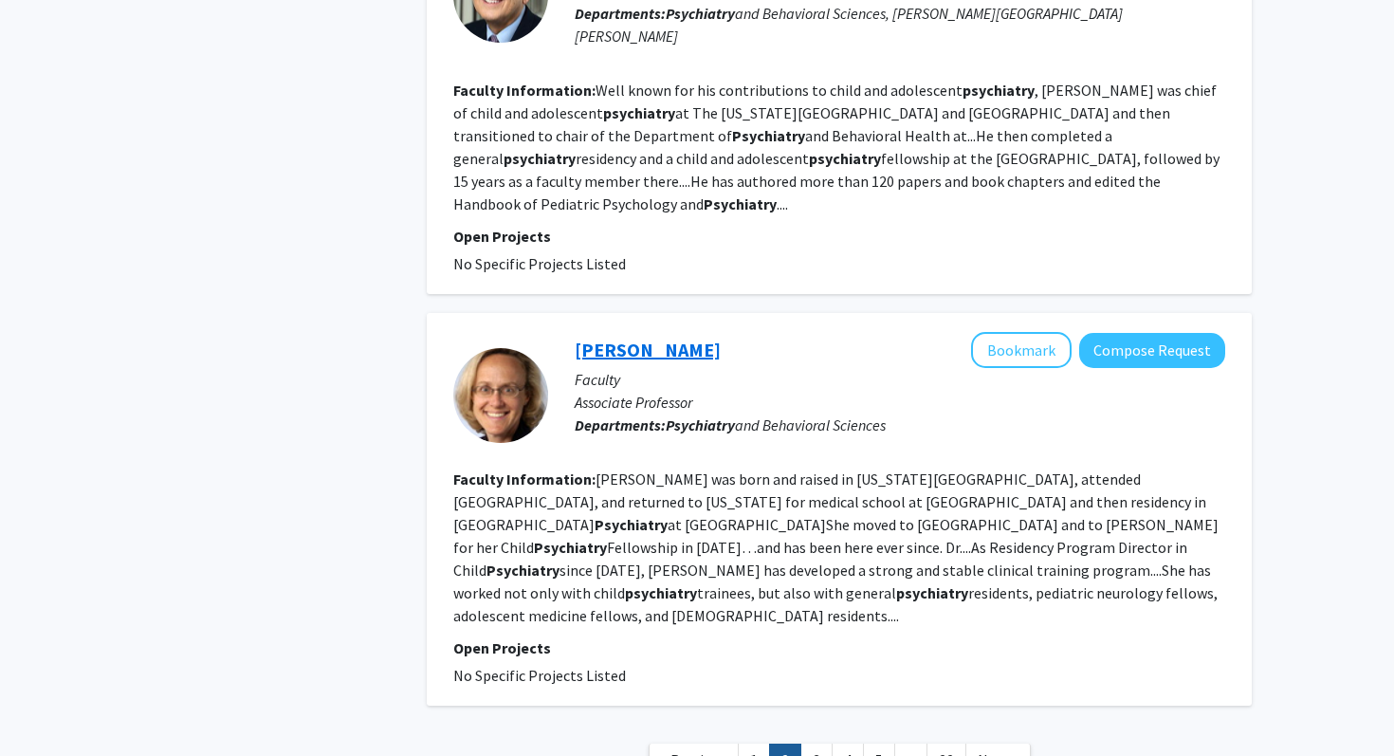
click at [626, 338] on link "Emily Frosch" at bounding box center [648, 350] width 146 height 24
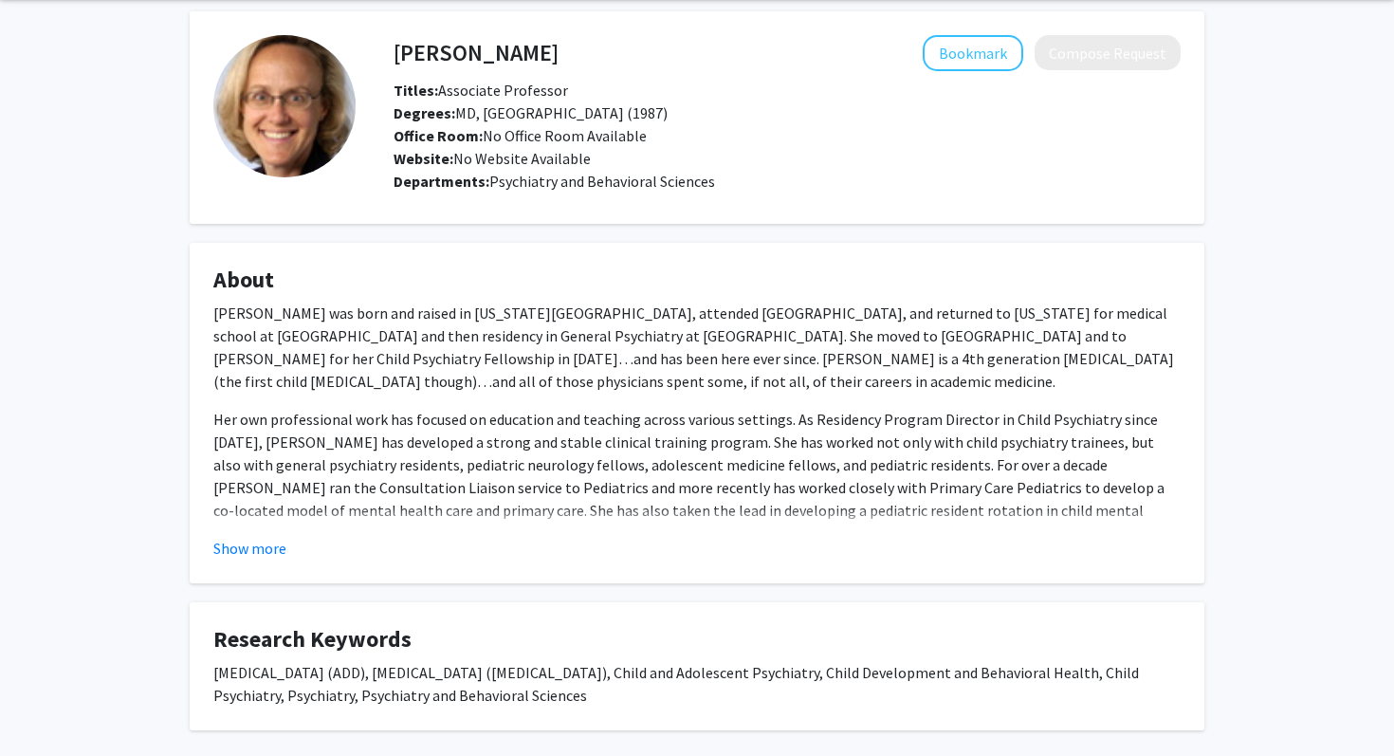
scroll to position [163, 0]
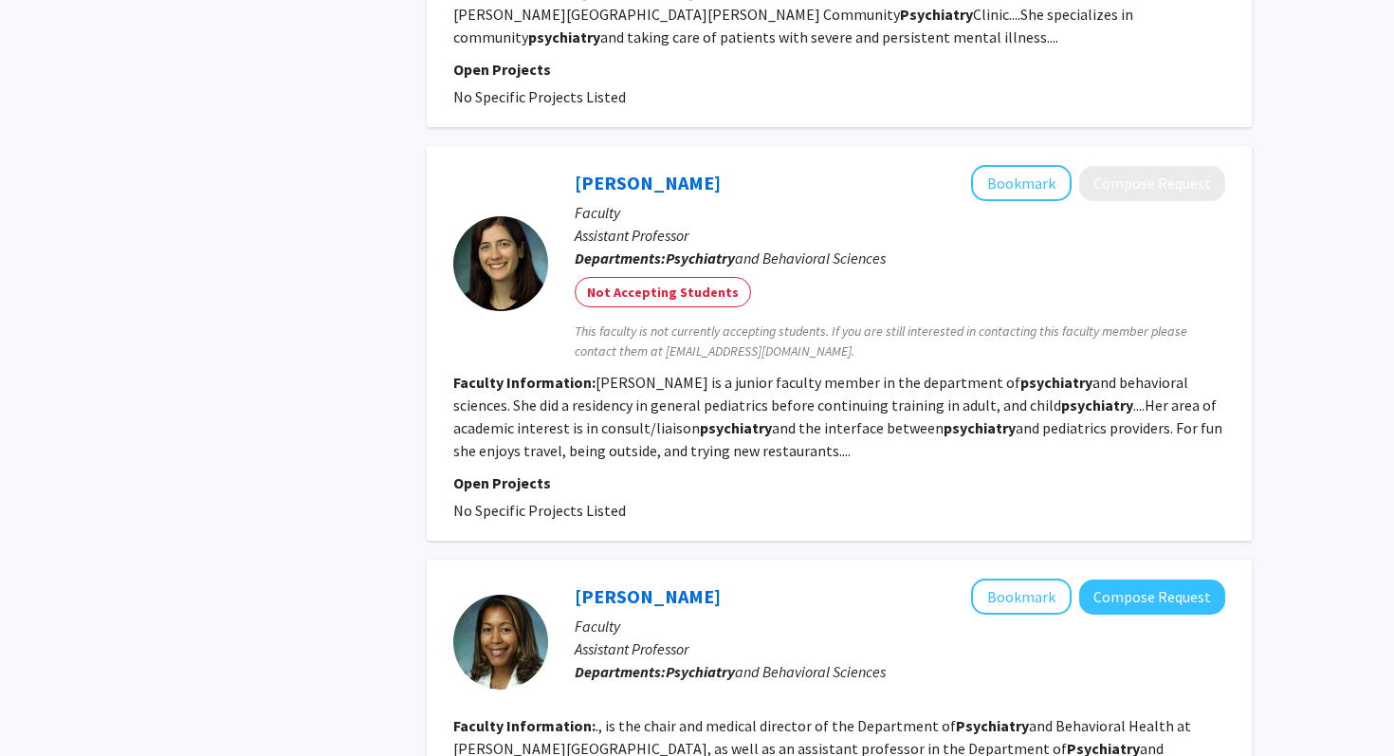
scroll to position [1947, 0]
